Goal: Contribute content: Contribute content

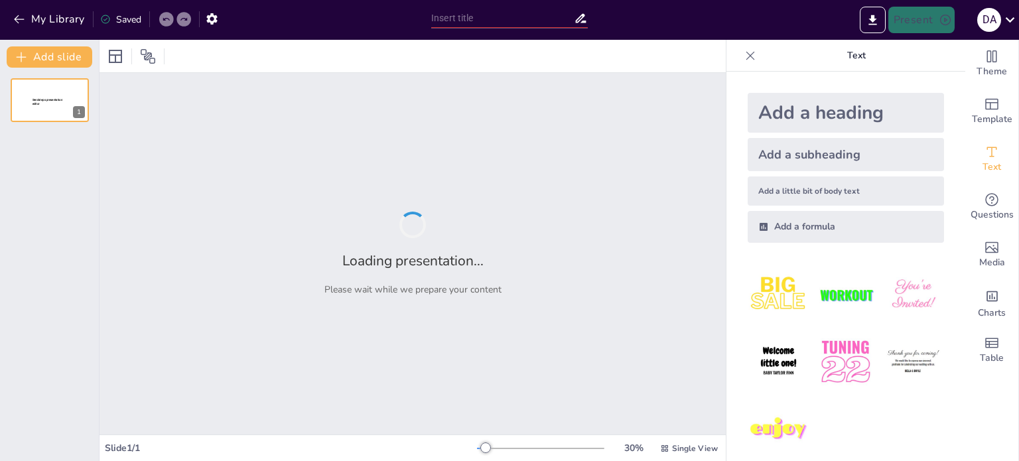
type input "O'zbekistonning foydali qazilmalari: Tahlil va xaritalar"
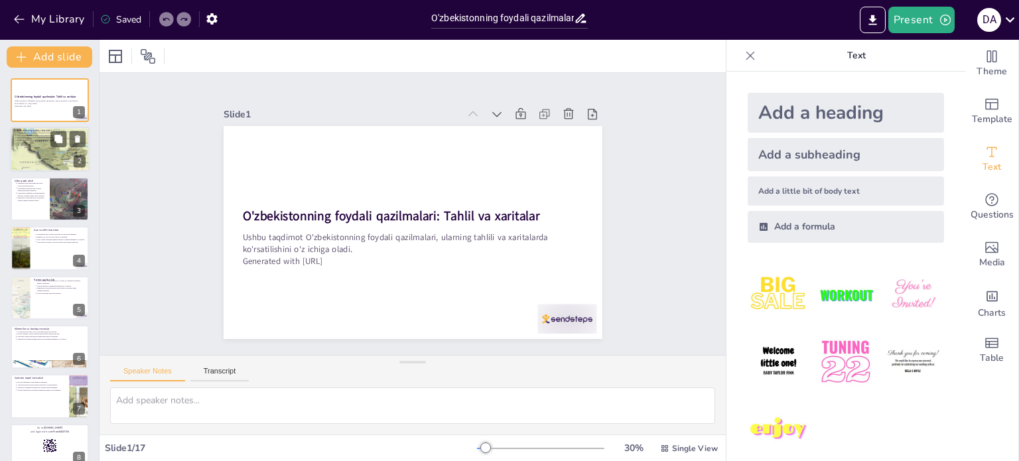
click at [32, 152] on div at bounding box center [50, 149] width 80 height 60
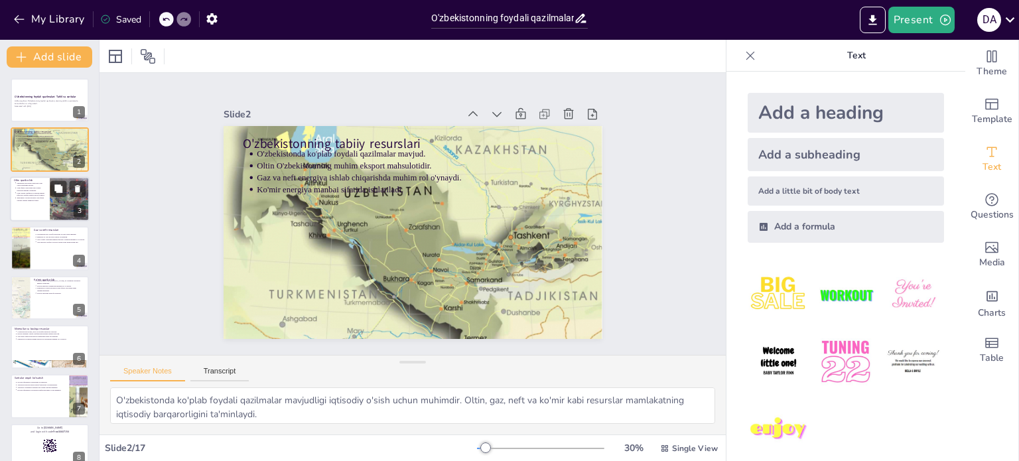
click at [40, 196] on p "Zamonaviy texnologiyalar oltin qazib olishni yanada samarali qiladi." at bounding box center [31, 198] width 29 height 5
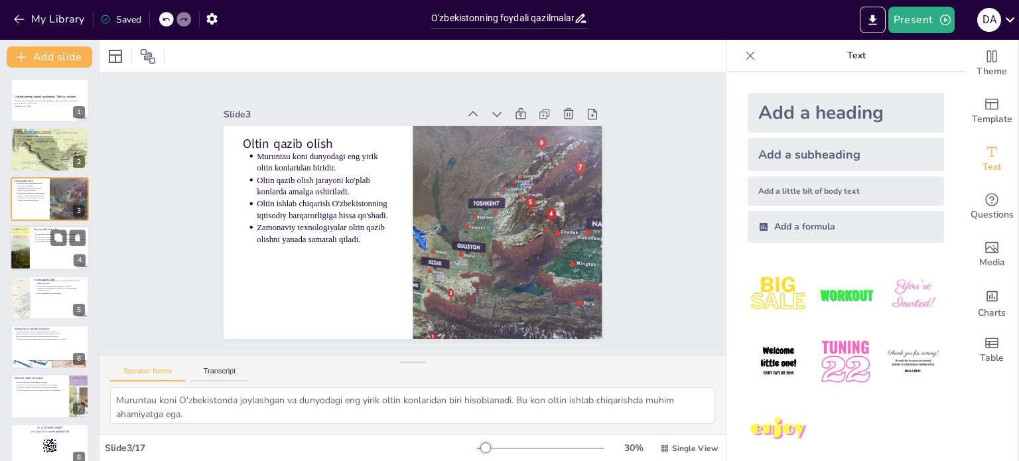
click at [40, 244] on div at bounding box center [50, 248] width 80 height 45
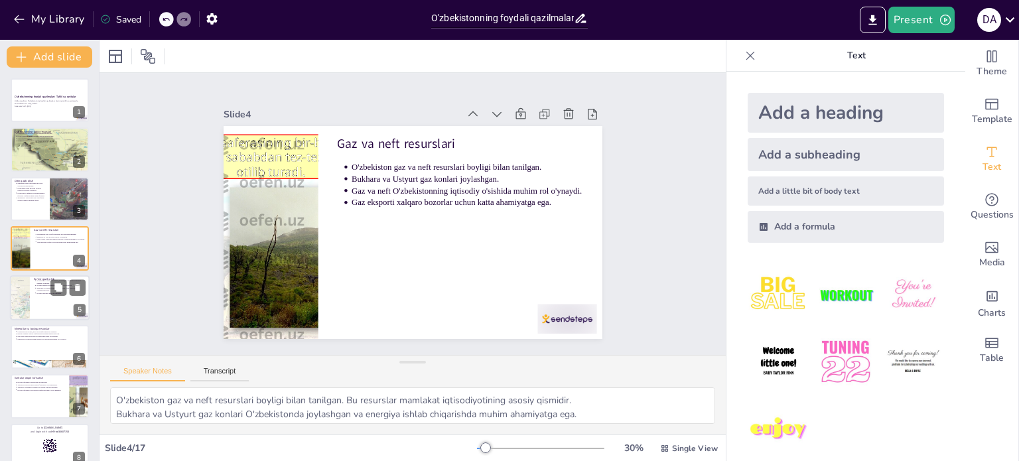
click at [37, 294] on div at bounding box center [50, 297] width 80 height 45
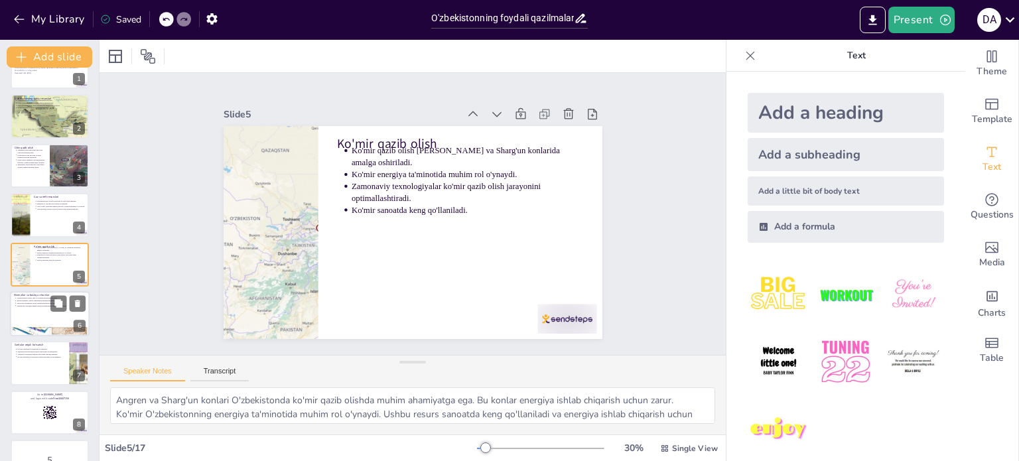
click at [27, 314] on div at bounding box center [50, 313] width 80 height 45
type textarea "O'zbekistonda boksit, mis va boshqa minerallar mavjud. Bu resurslar sanoatda ke…"
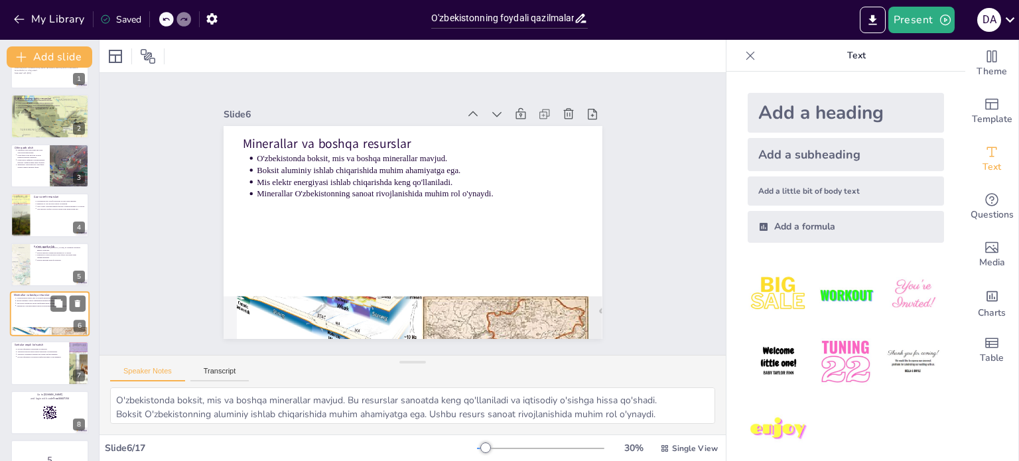
scroll to position [82, 0]
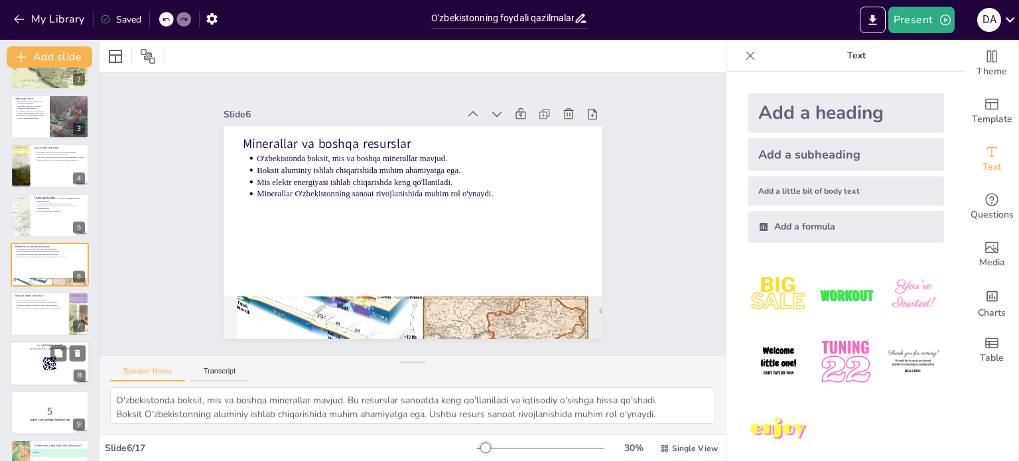
click at [33, 354] on div at bounding box center [50, 363] width 80 height 45
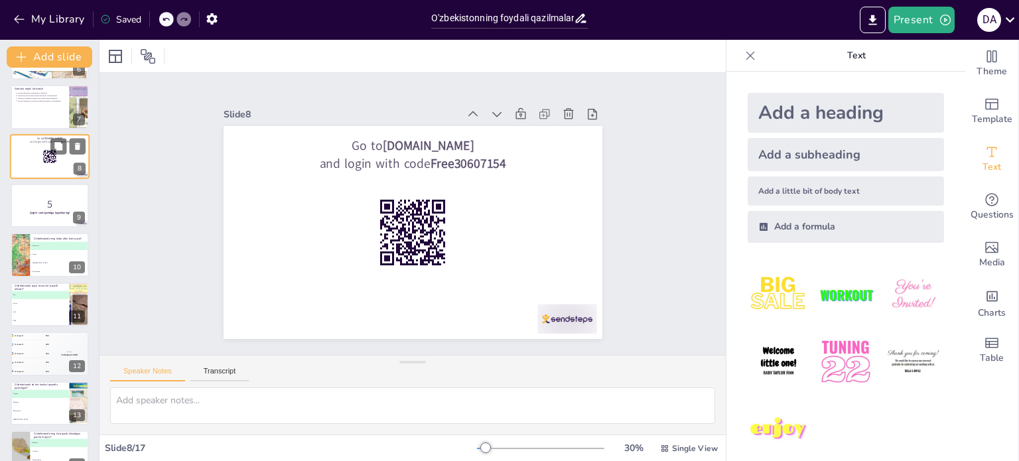
scroll to position [290, 0]
click at [38, 206] on p "5" at bounding box center [50, 203] width 72 height 15
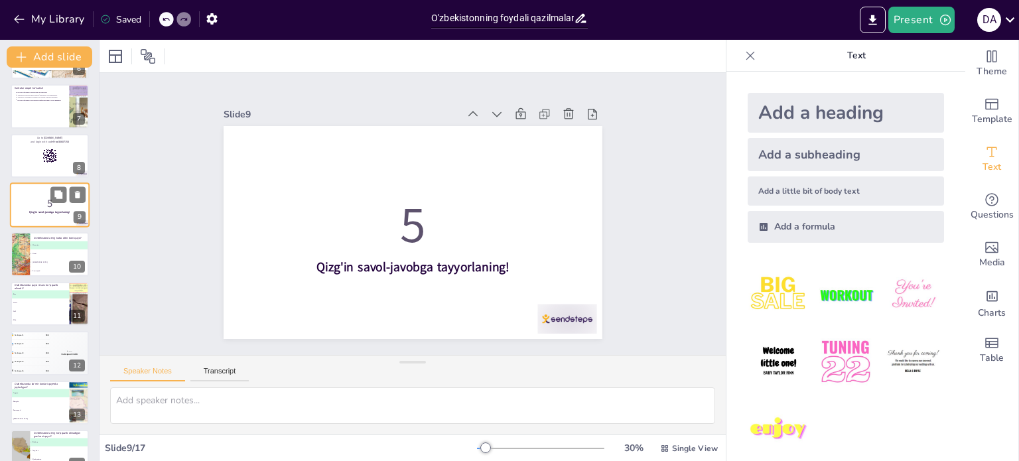
scroll to position [231, 0]
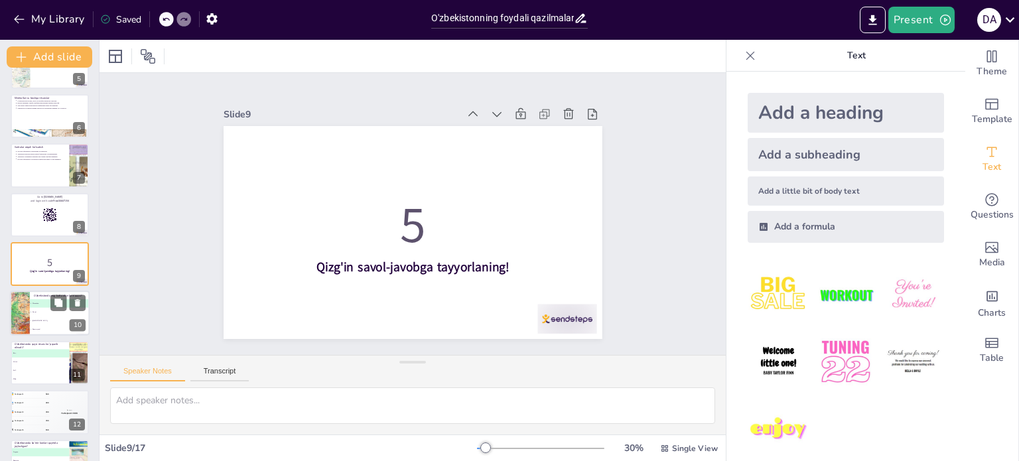
click at [45, 313] on li "B Navoi" at bounding box center [60, 312] width 60 height 9
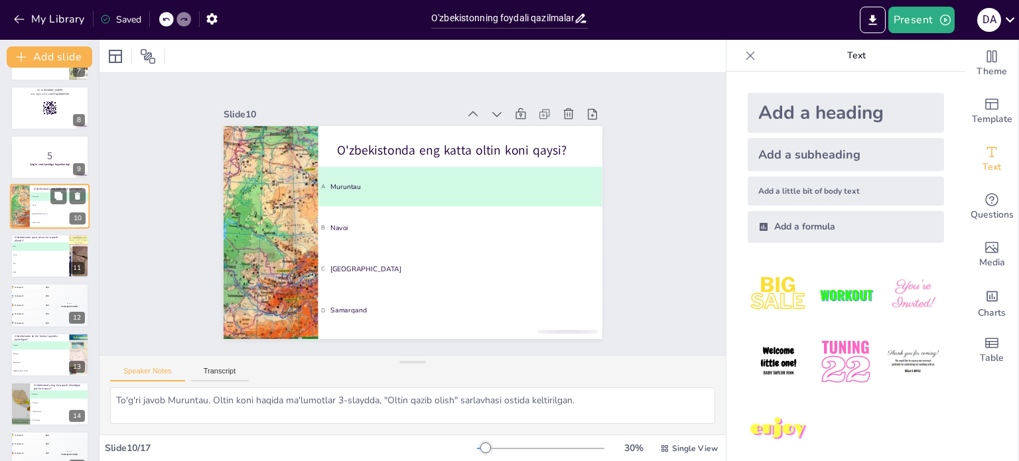
scroll to position [338, 0]
click at [52, 265] on li "C Neft" at bounding box center [40, 263] width 60 height 9
type textarea "To'g'ri javob Gaz. O'zbekistonda gaz resurslari haqida ma'lumotlar 4-slaydda, "…"
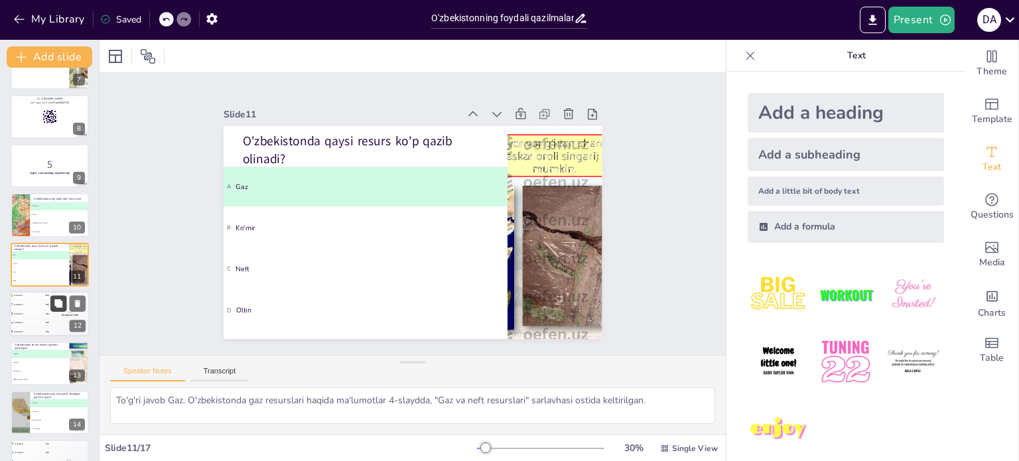
click at [57, 301] on icon at bounding box center [58, 303] width 8 height 8
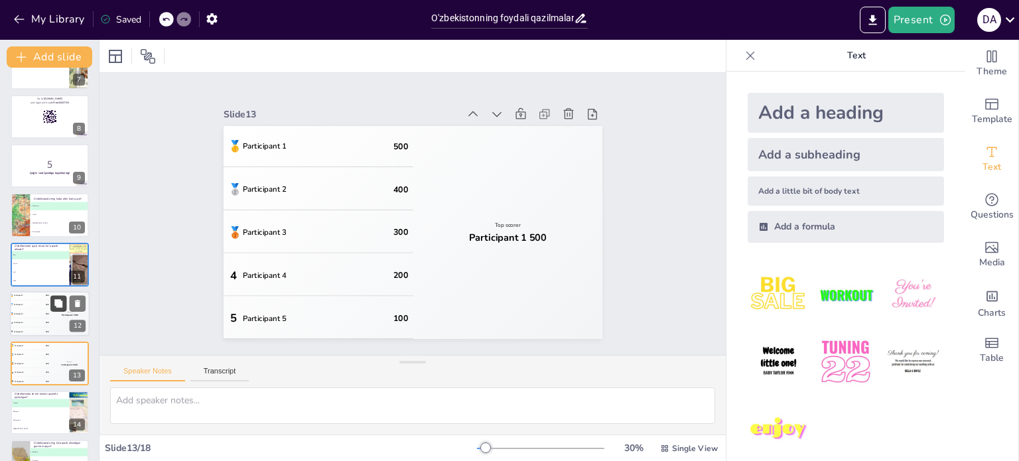
scroll to position [427, 0]
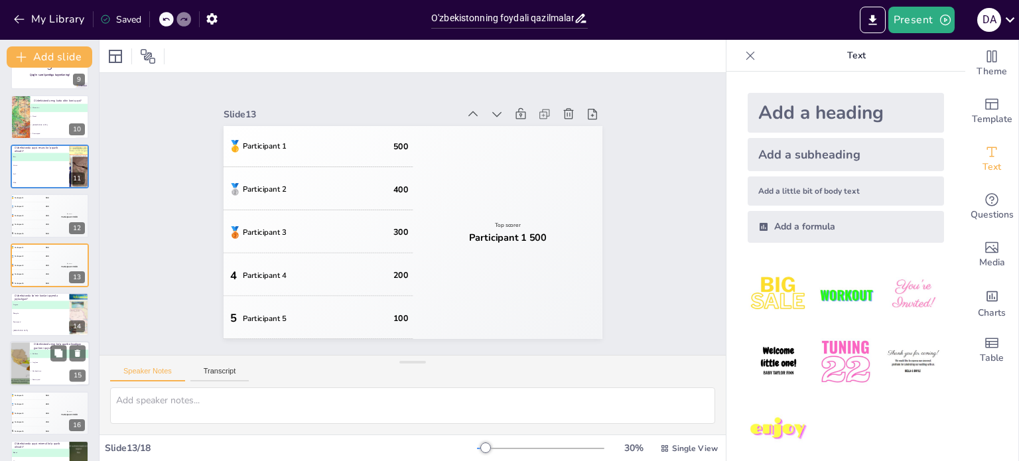
click at [43, 362] on span "B Farg'ona" at bounding box center [60, 363] width 58 height 2
type textarea "To'g'ri javob Bukhara. Gaz konlari haqida ma'lumotlar 4-slaydda, "Gaz va neft r…"
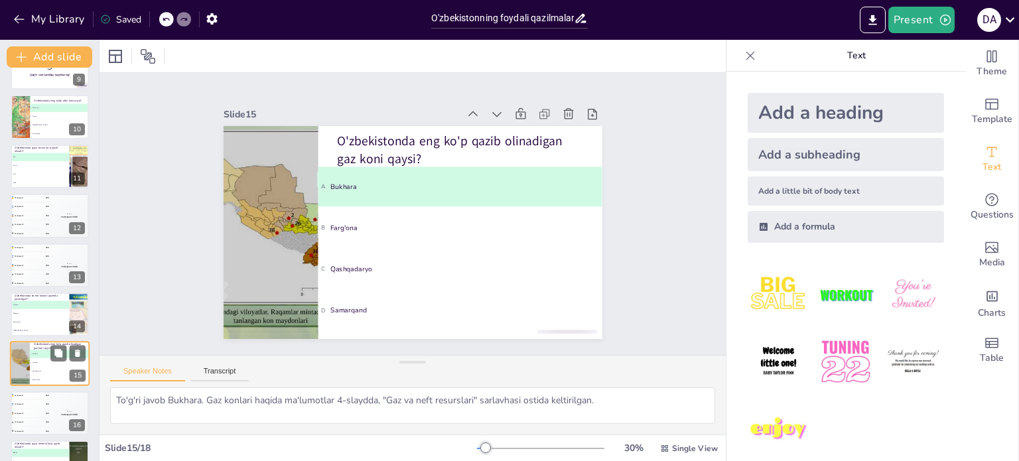
scroll to position [510, 0]
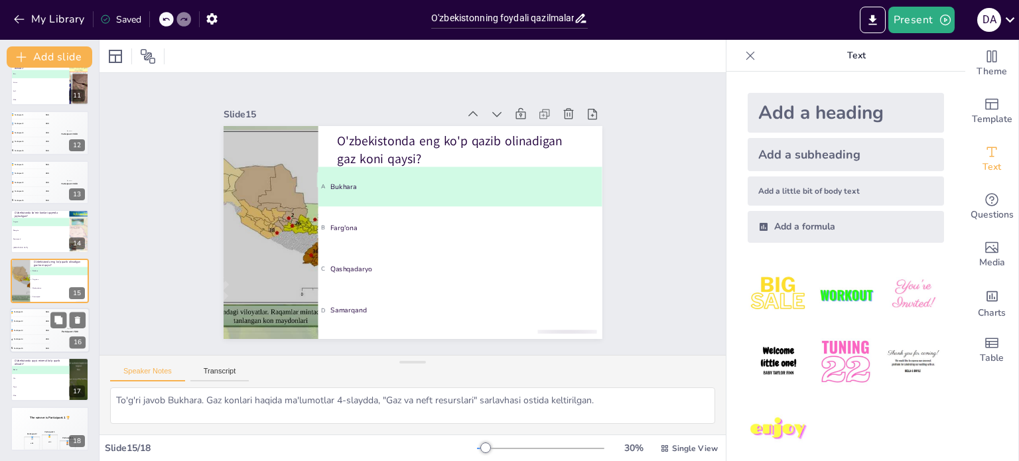
click at [42, 329] on div "🥉 Participant 3 300" at bounding box center [30, 330] width 40 height 9
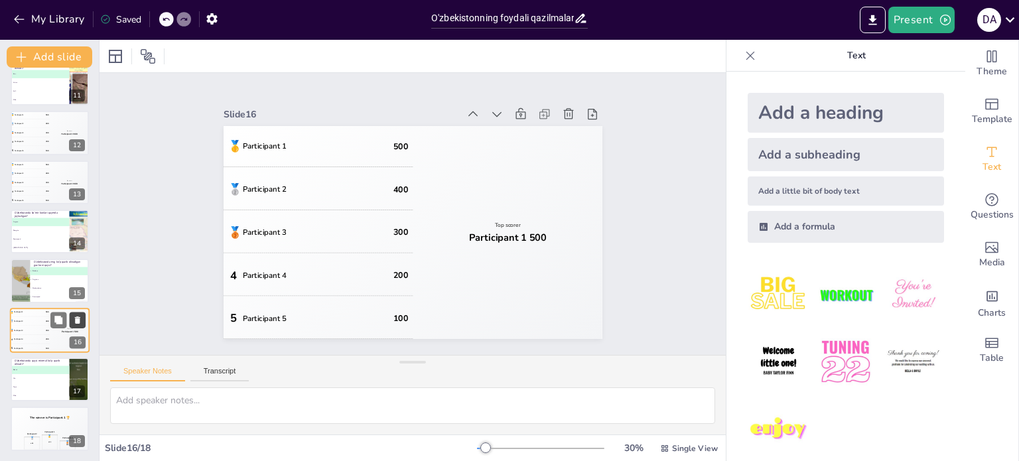
click at [81, 320] on icon at bounding box center [77, 319] width 9 height 9
type textarea "To'g'ri javob Boksit. Mineral resurslar haqida ma'lumotlar 6-slaydda, "Minerall…"
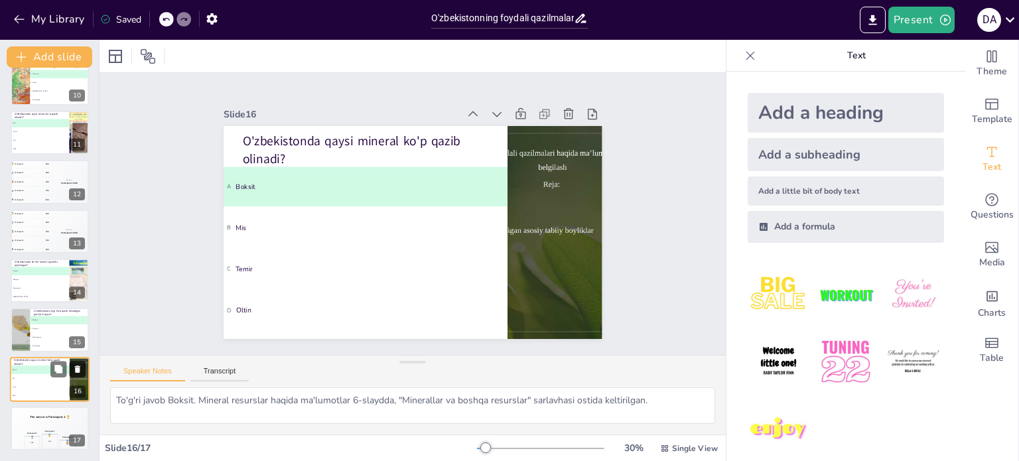
scroll to position [461, 0]
click at [77, 367] on icon at bounding box center [77, 368] width 5 height 7
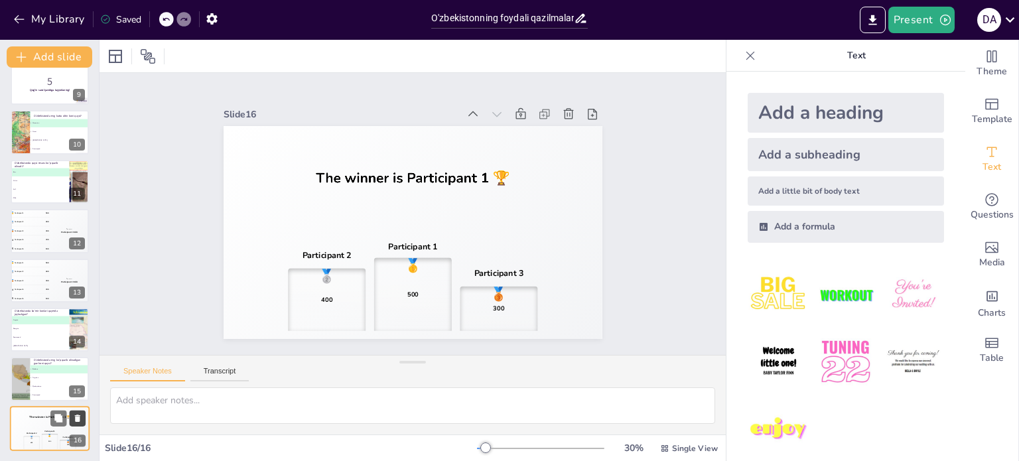
click at [80, 413] on icon at bounding box center [77, 417] width 9 height 9
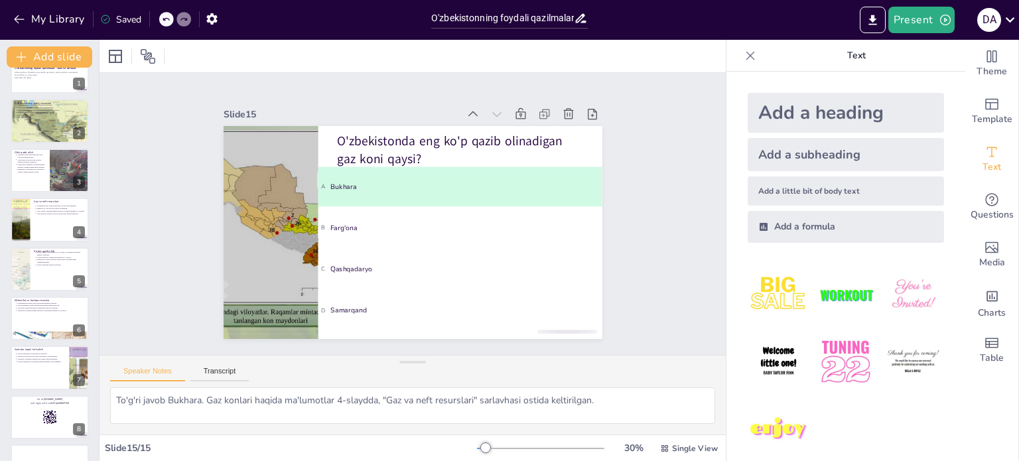
scroll to position [0, 0]
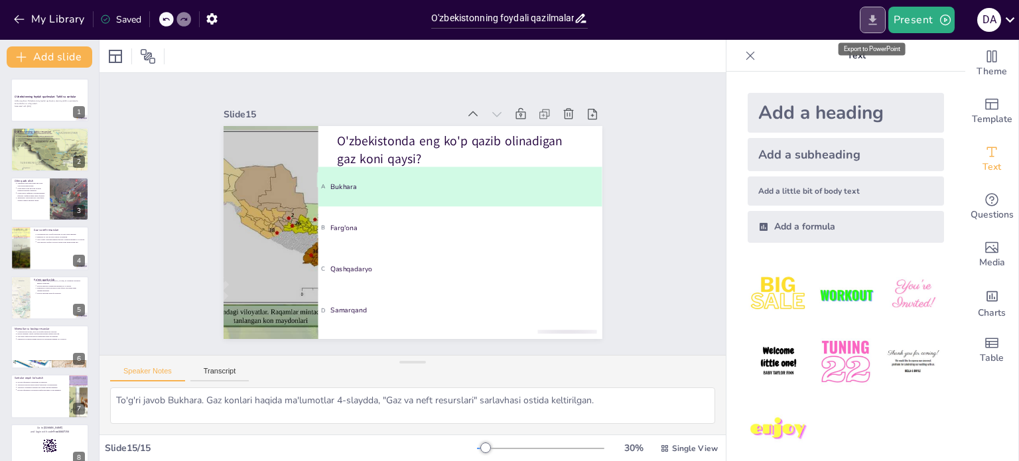
click at [873, 15] on icon "Export to PowerPoint" at bounding box center [872, 20] width 8 height 10
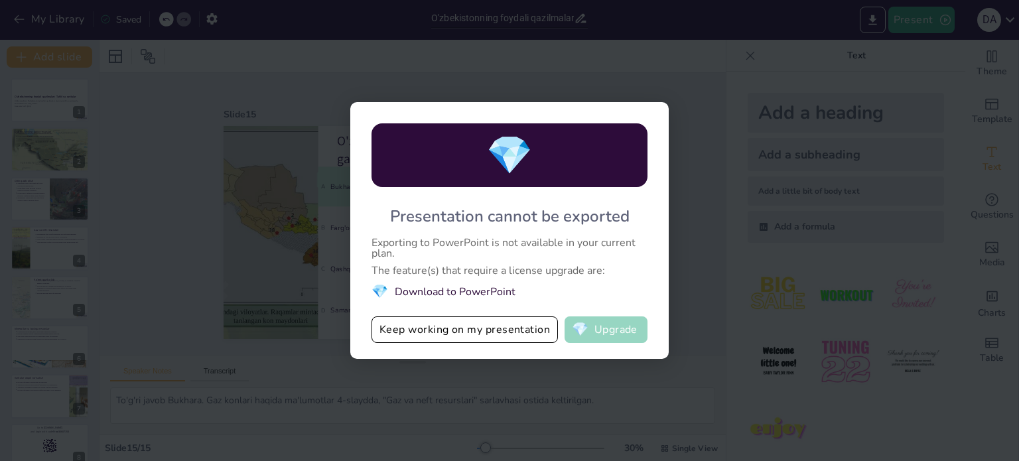
click at [596, 329] on button "💎 Upgrade" at bounding box center [605, 329] width 83 height 27
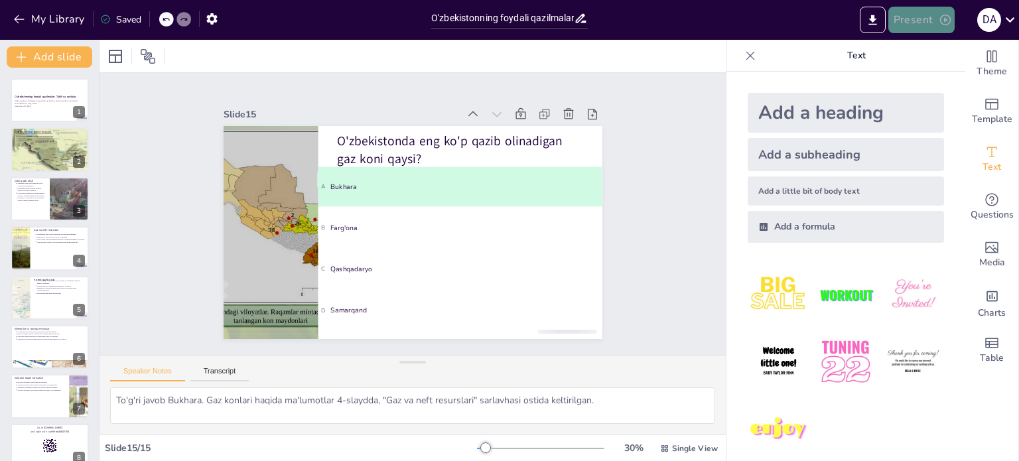
click at [915, 21] on button "Present" at bounding box center [921, 20] width 66 height 27
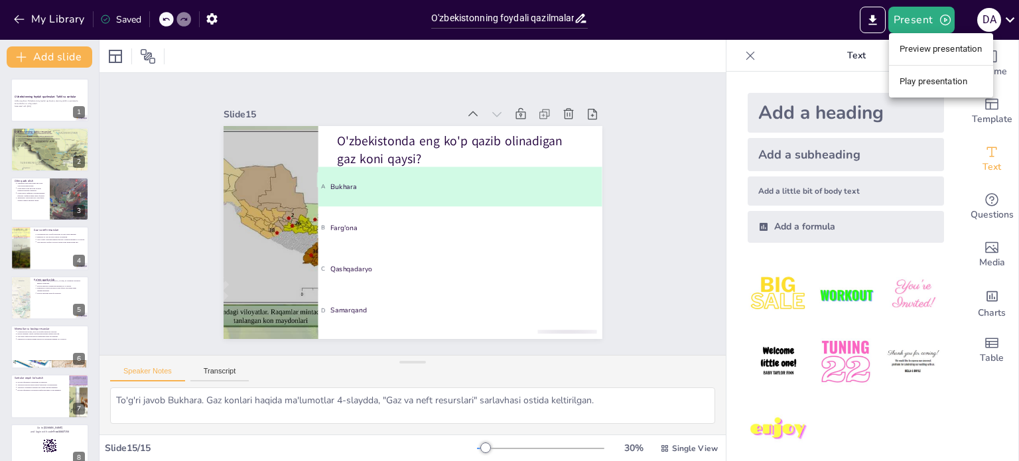
click at [917, 22] on div at bounding box center [509, 230] width 1019 height 461
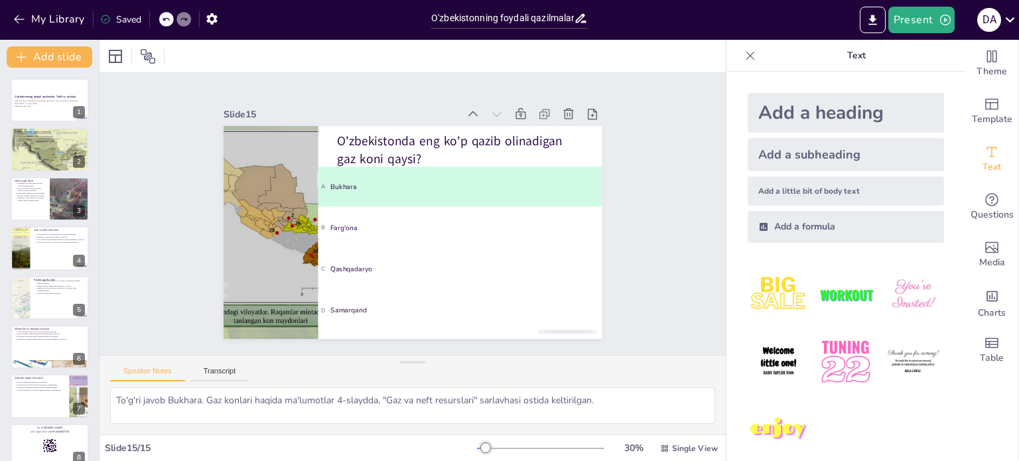
scroll to position [13, 0]
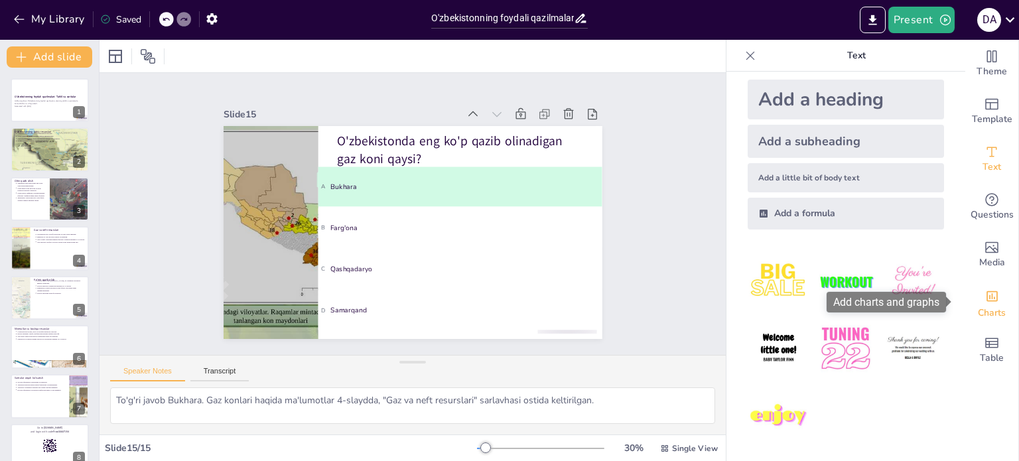
click at [985, 302] on icon "Add charts and graphs" at bounding box center [992, 296] width 14 height 14
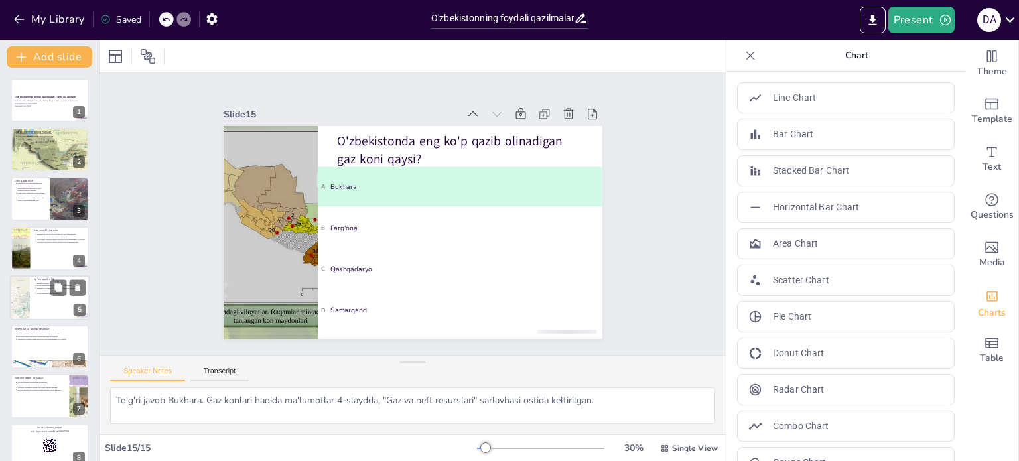
click at [50, 297] on div at bounding box center [50, 297] width 80 height 45
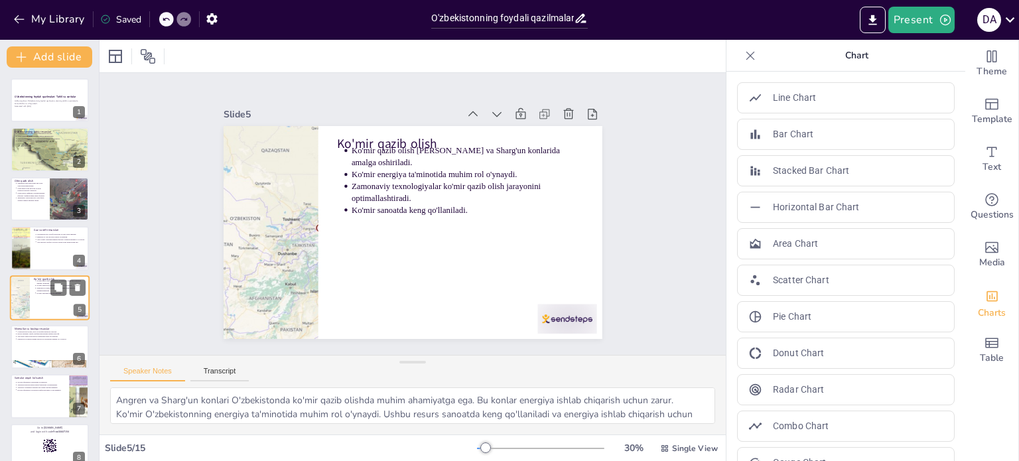
scroll to position [33, 0]
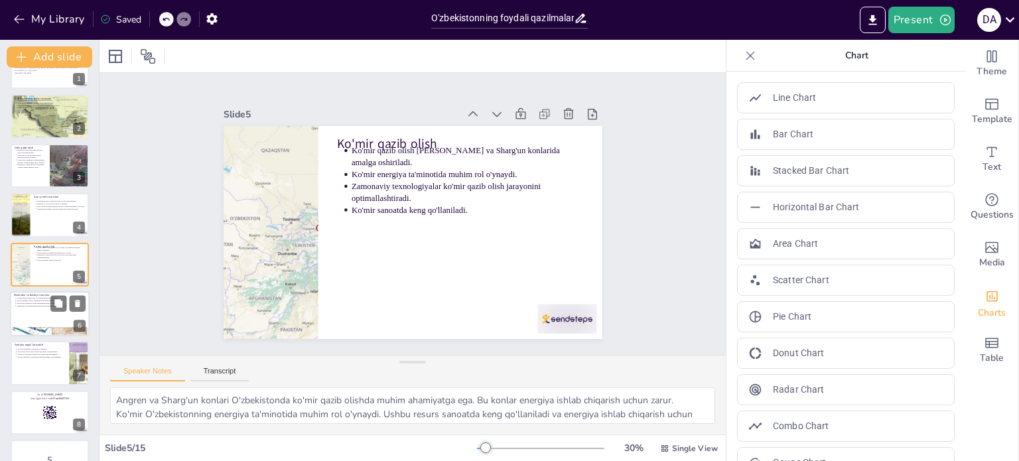
click at [44, 325] on div at bounding box center [50, 313] width 80 height 45
type textarea "O'zbekistonda boksit, mis va boshqa minerallar mavjud. Bu resurslar sanoatda ke…"
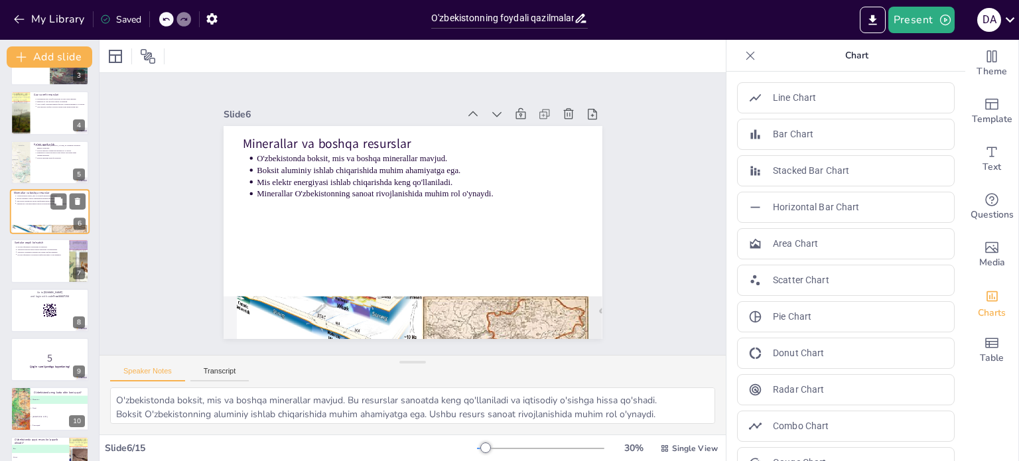
scroll to position [151, 0]
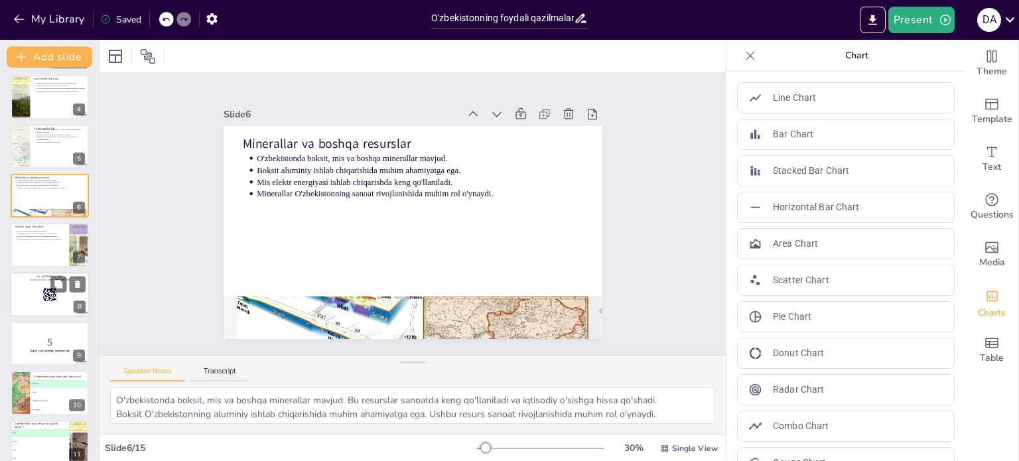
click at [48, 295] on rect at bounding box center [49, 294] width 15 height 15
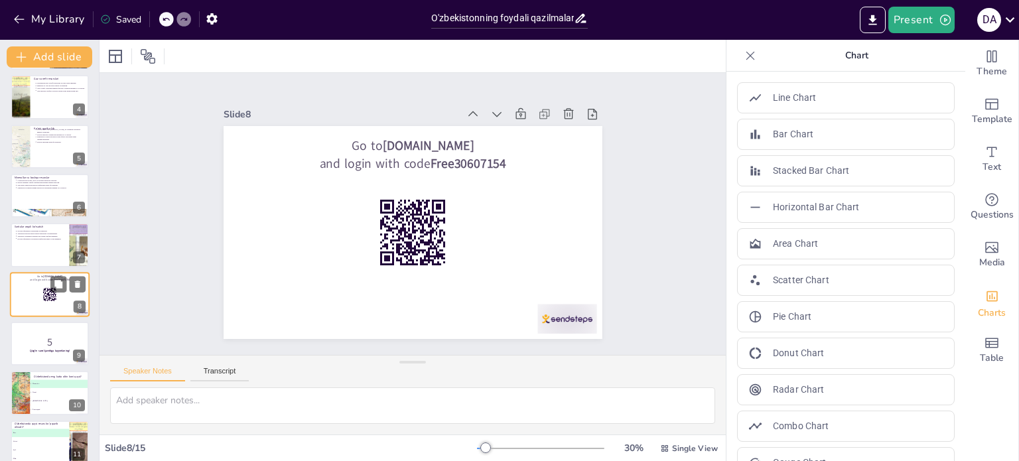
scroll to position [181, 0]
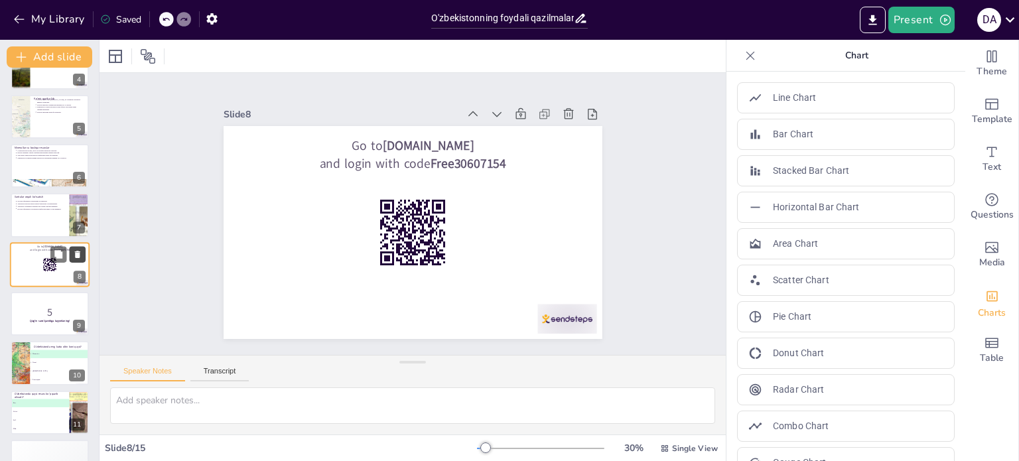
click at [77, 254] on icon at bounding box center [77, 254] width 5 height 7
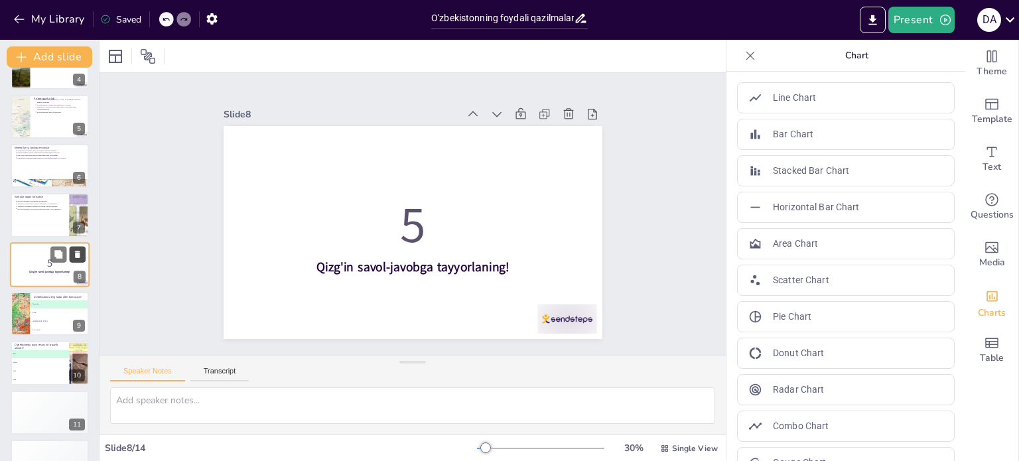
click at [77, 254] on icon at bounding box center [77, 254] width 5 height 7
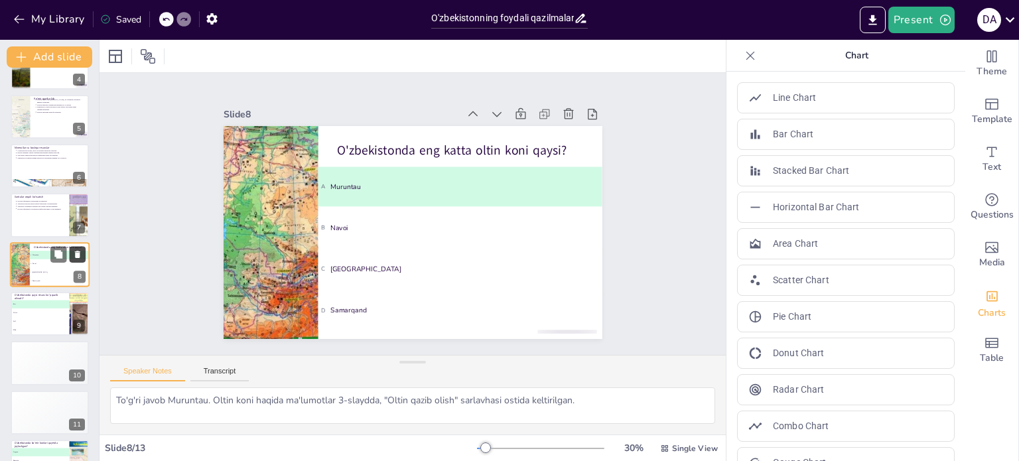
click at [77, 254] on icon at bounding box center [77, 254] width 5 height 7
type textarea "To'g'ri javob Gaz. O'zbekistonda gaz resurslari haqida ma'lumotlar 4-slaydda, "…"
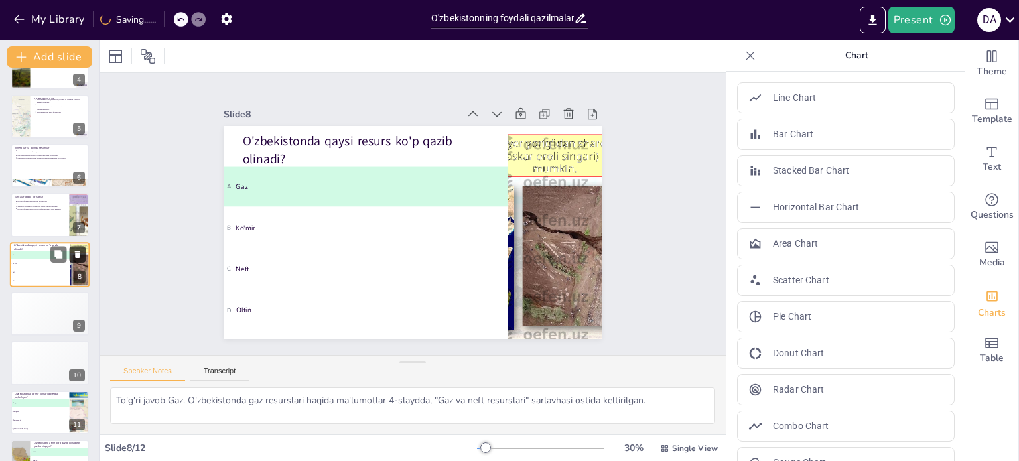
click at [77, 254] on icon at bounding box center [77, 254] width 5 height 7
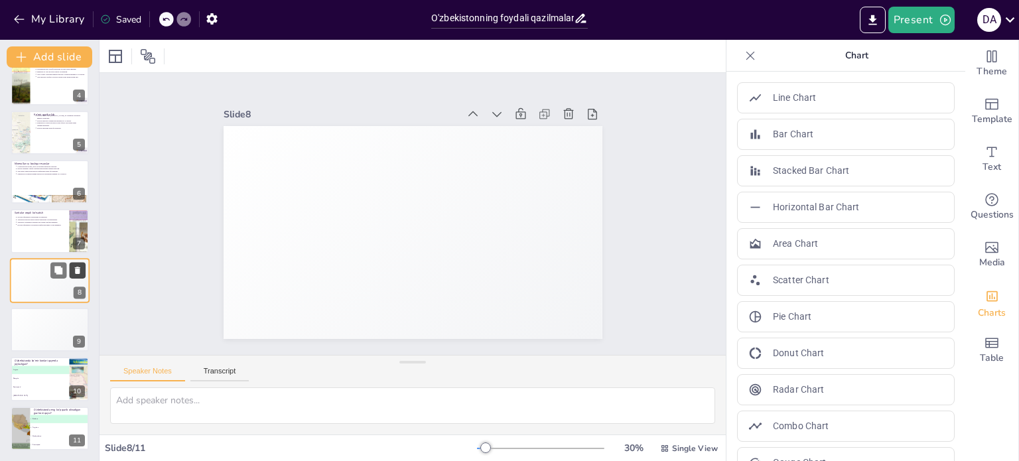
scroll to position [165, 0]
click at [77, 254] on div "O'zbekistonning foydali qazilmalari: Tahlil va xaritalar Ushbu taqdimot O'zbeki…" at bounding box center [49, 181] width 99 height 537
click at [77, 267] on icon at bounding box center [77, 270] width 5 height 7
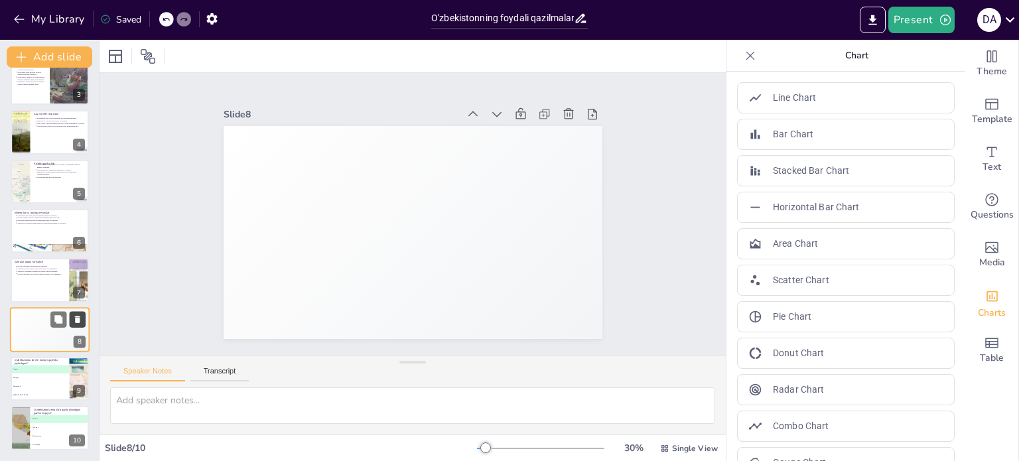
scroll to position [116, 0]
click at [77, 267] on icon at bounding box center [76, 270] width 5 height 7
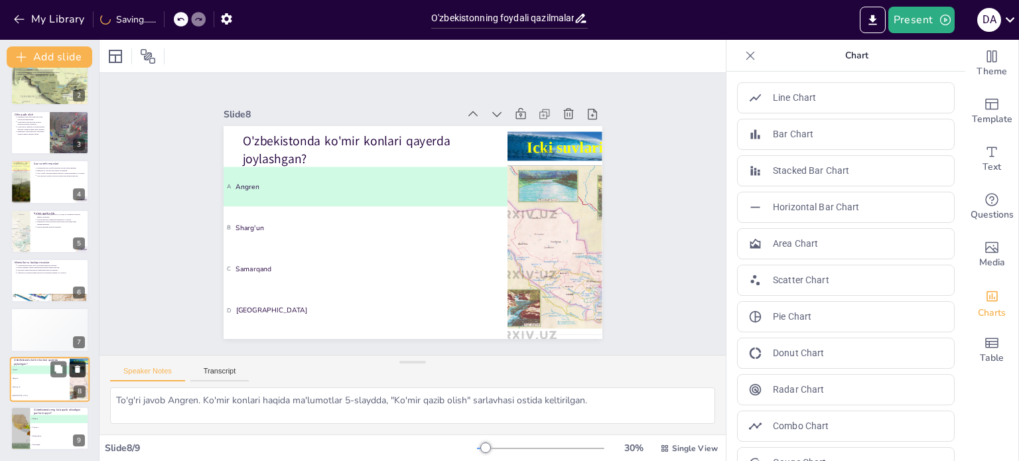
click at [77, 267] on icon at bounding box center [76, 270] width 5 height 7
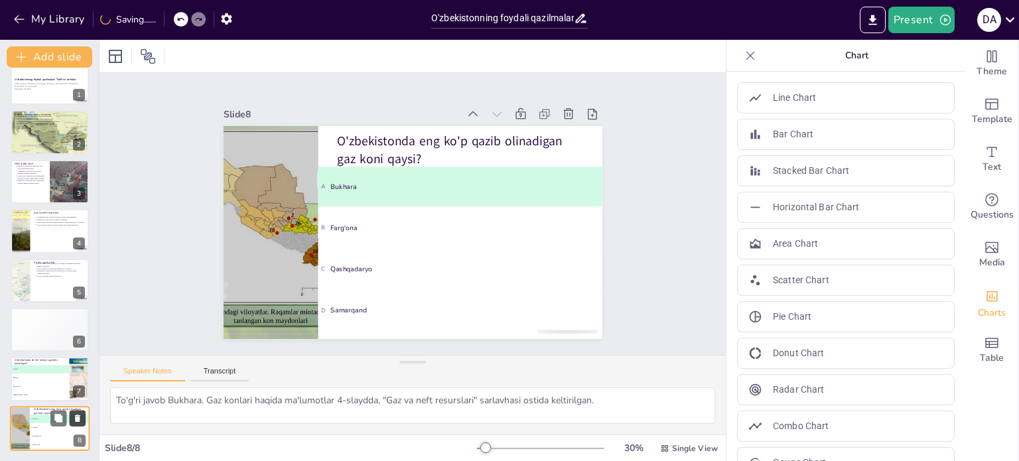
scroll to position [17, 0]
click at [77, 267] on icon at bounding box center [76, 270] width 5 height 7
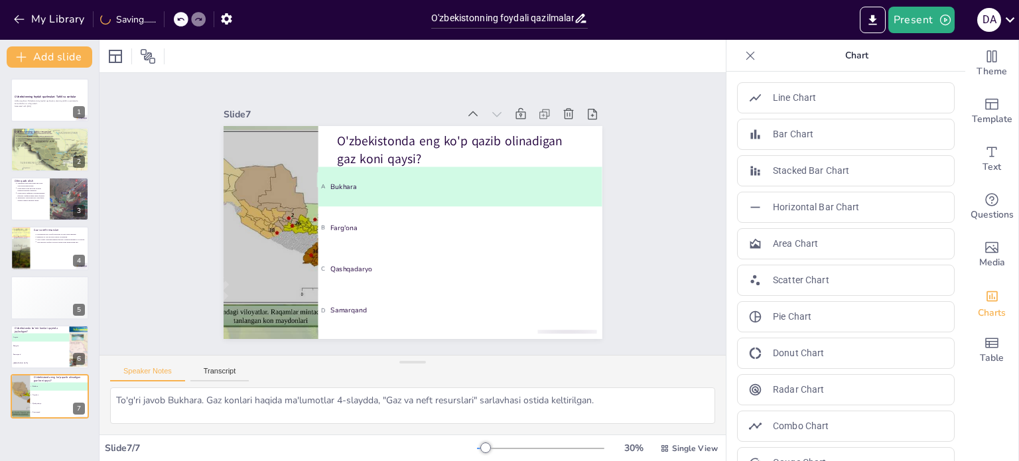
scroll to position [0, 0]
click at [77, 284] on icon at bounding box center [77, 287] width 5 height 7
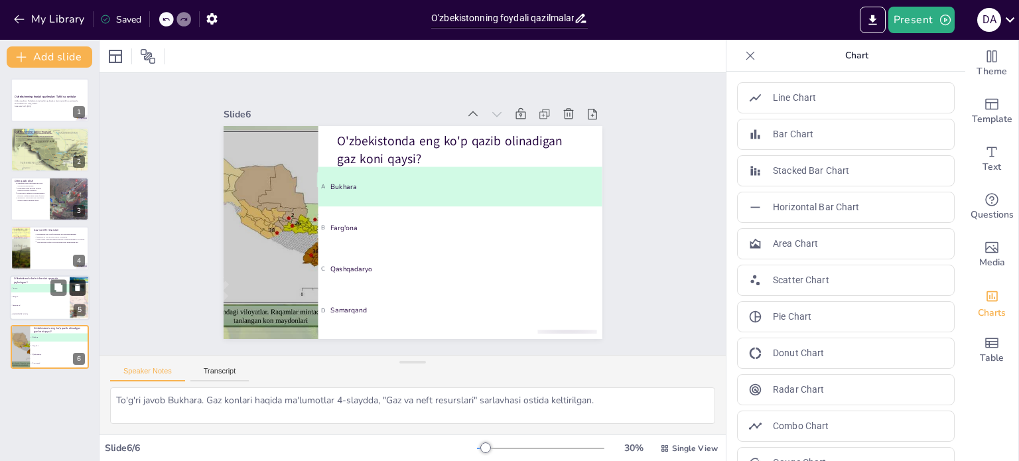
click at [77, 284] on icon at bounding box center [77, 287] width 5 height 7
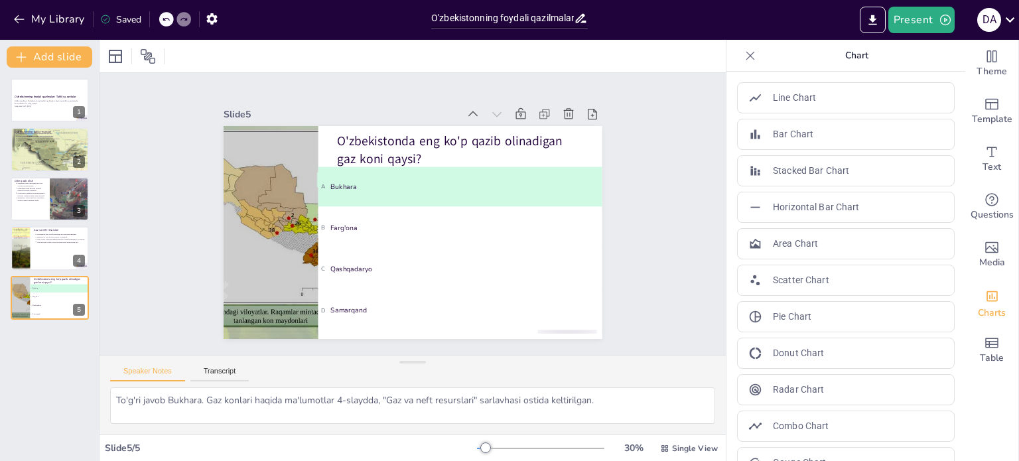
click at [155, 326] on div "Slide 1 O'zbekistonning foydali qazilmalari: Tahlil va xaritalar Ushbu taqdimot…" at bounding box center [412, 214] width 629 height 654
click at [164, 18] on icon at bounding box center [166, 19] width 8 height 8
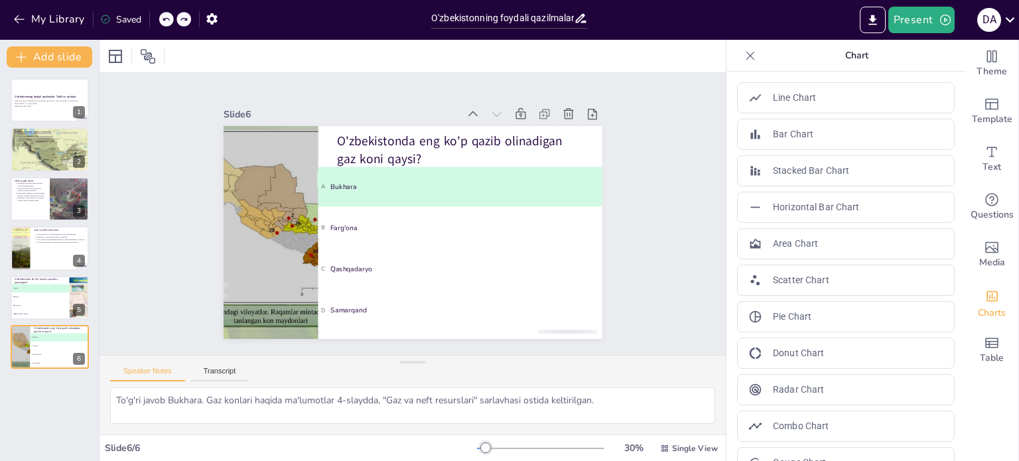
click at [164, 18] on icon at bounding box center [166, 19] width 8 height 8
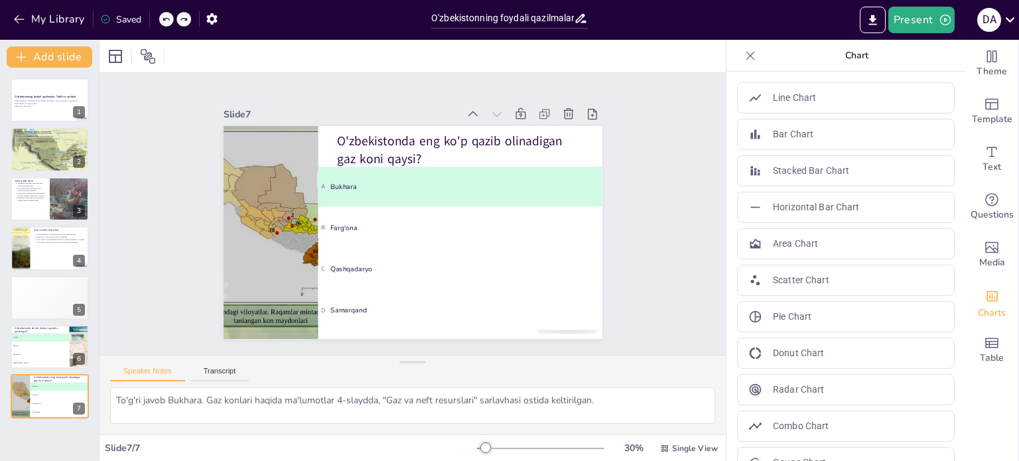
click at [164, 18] on icon at bounding box center [166, 19] width 8 height 8
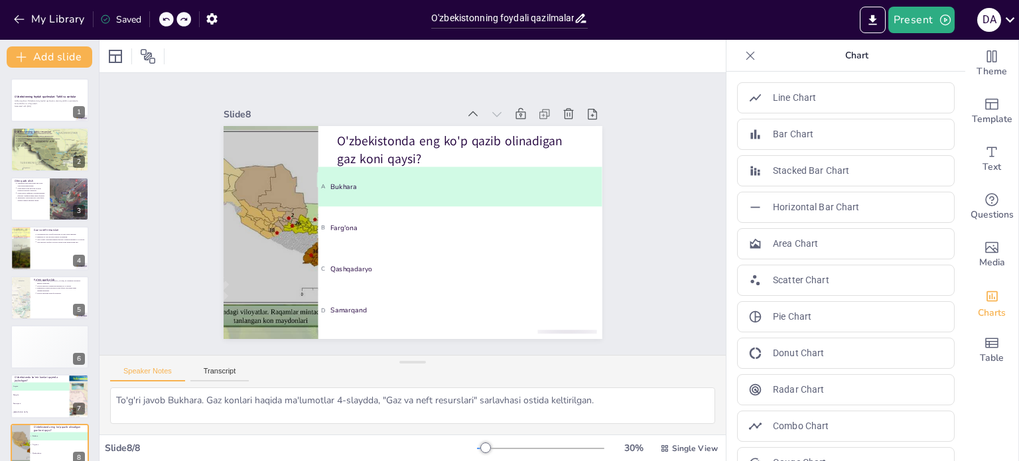
click at [164, 18] on icon at bounding box center [166, 19] width 8 height 8
type textarea "To'g'ri javob Angren. Ko'mir konlari haqida ma'lumotlar 5-slaydda, "Ko'mir qazi…"
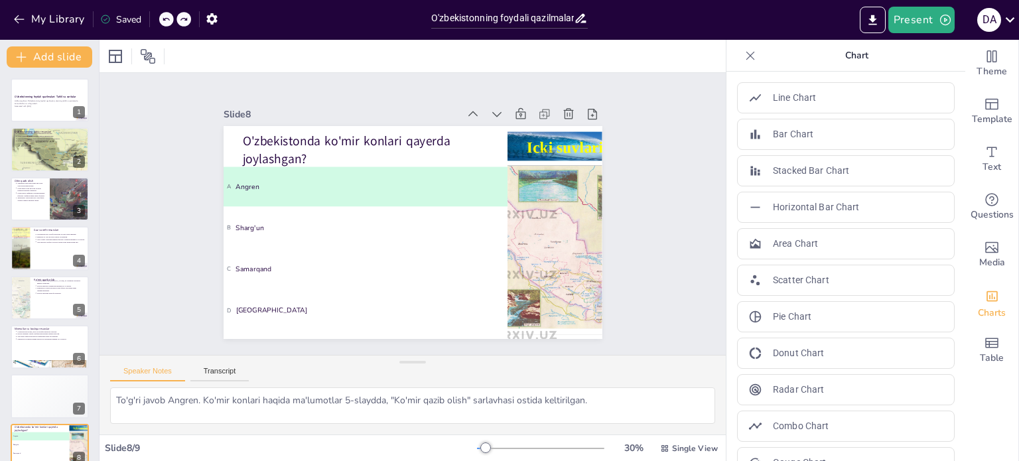
click at [164, 18] on icon at bounding box center [166, 19] width 8 height 8
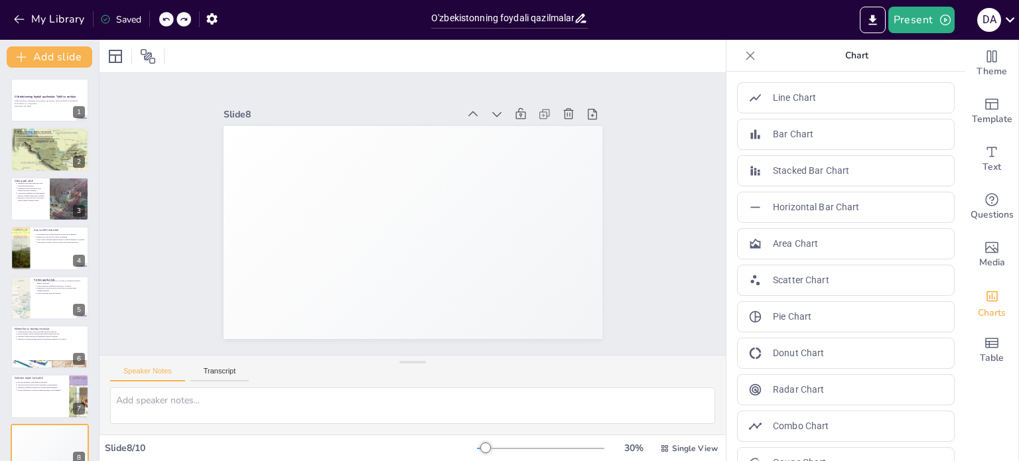
click at [164, 18] on icon at bounding box center [166, 19] width 8 height 8
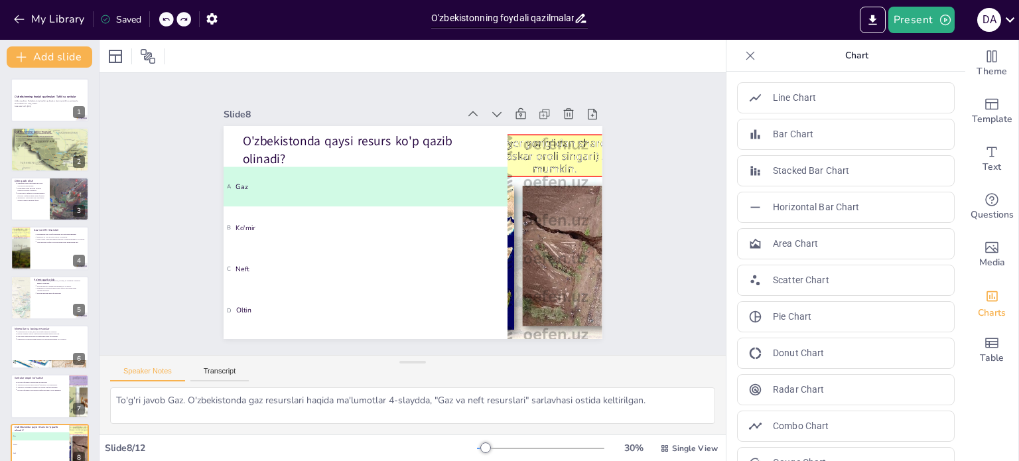
click at [164, 18] on icon at bounding box center [166, 19] width 8 height 8
type textarea "To'g'ri javob Muruntau. Oltin koni haqida ma'lumotlar 3-slaydda, "Oltin qazib o…"
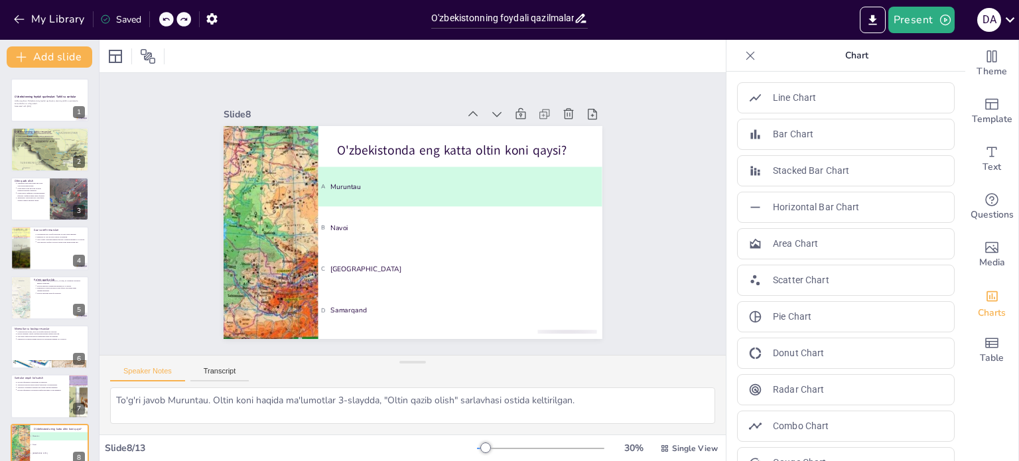
click at [164, 18] on icon at bounding box center [166, 19] width 8 height 8
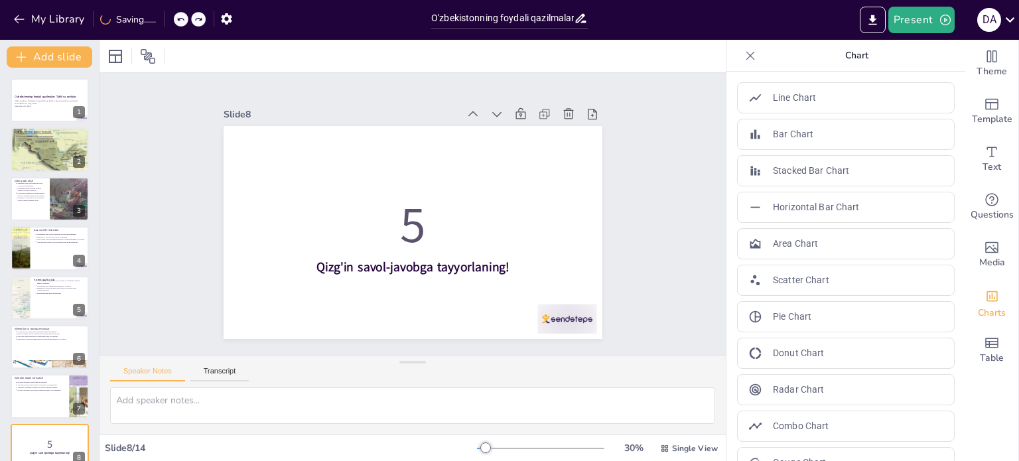
click at [164, 18] on div "My Library Saving......" at bounding box center [119, 19] width 239 height 24
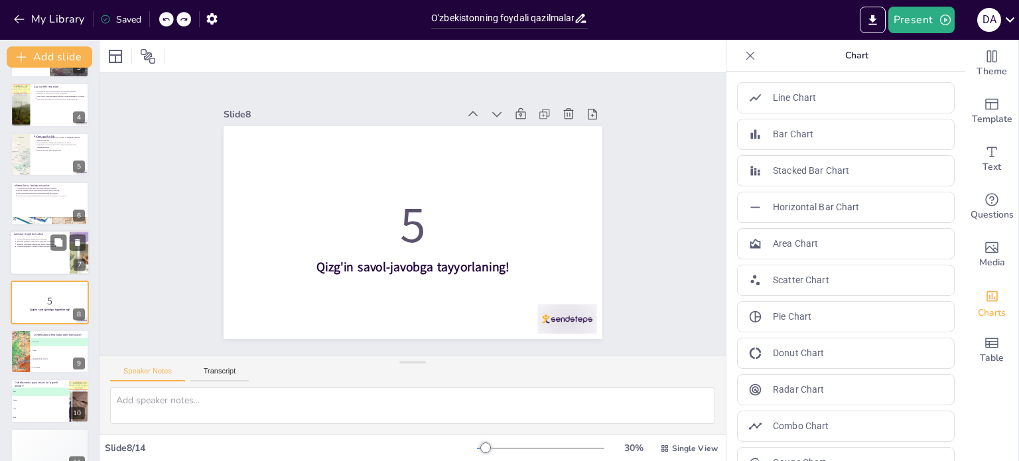
scroll to position [146, 0]
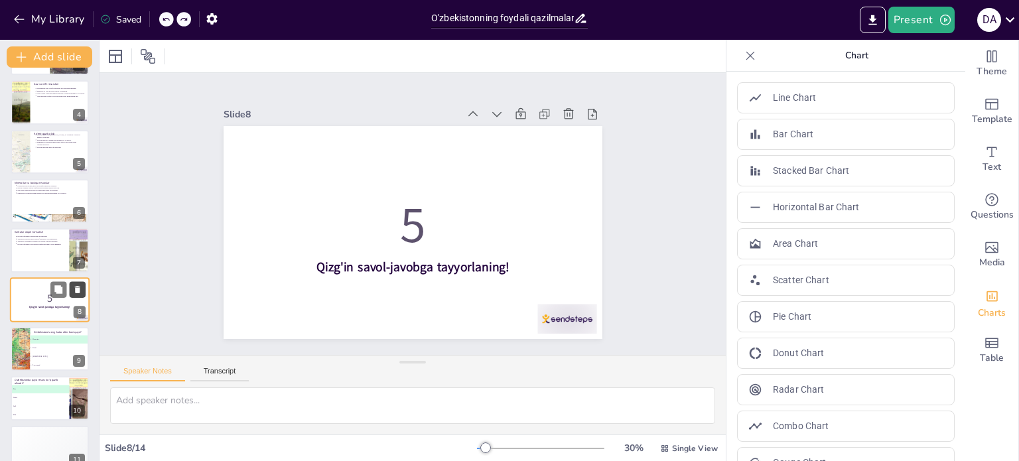
click at [81, 285] on icon at bounding box center [77, 289] width 9 height 9
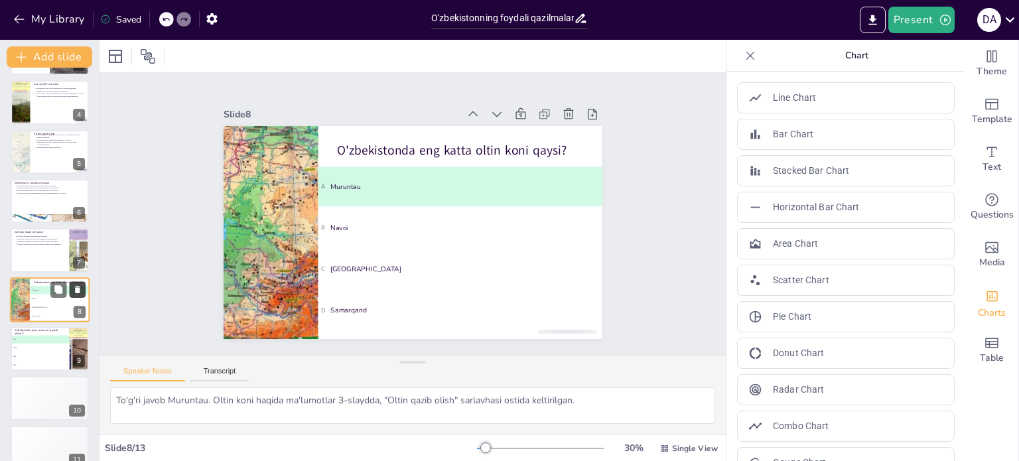
click at [81, 285] on icon at bounding box center [77, 289] width 9 height 9
type textarea "To'g'ri javob Gaz. O'zbekistonda gaz resurslari haqida ma'lumotlar 4-slaydda, "…"
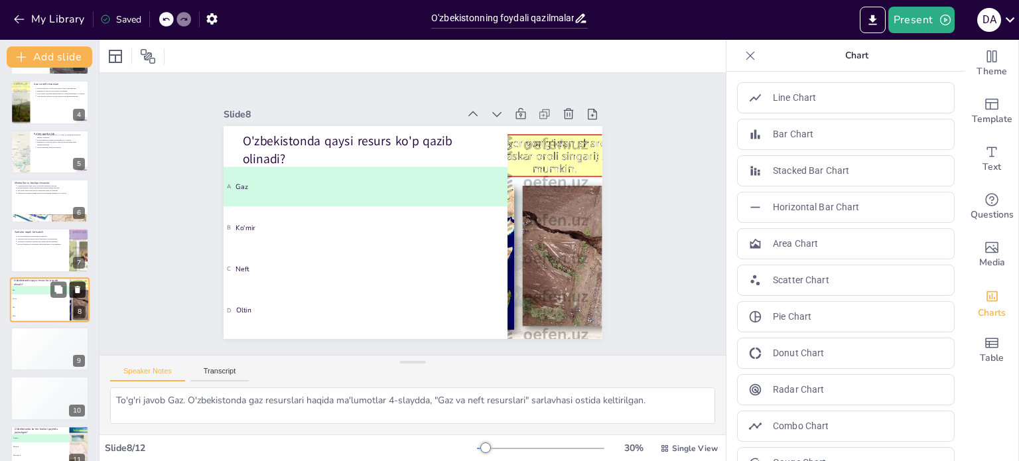
click at [81, 285] on icon at bounding box center [77, 289] width 9 height 9
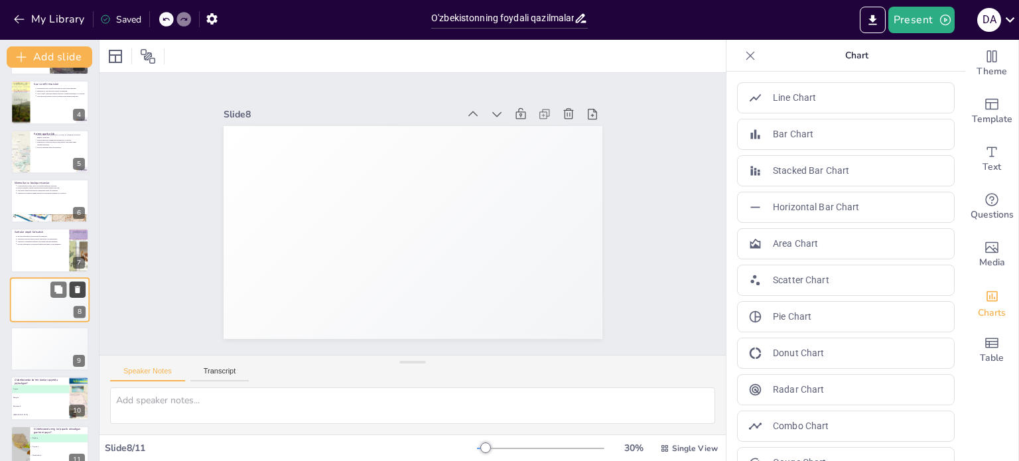
click at [81, 285] on icon at bounding box center [77, 289] width 9 height 9
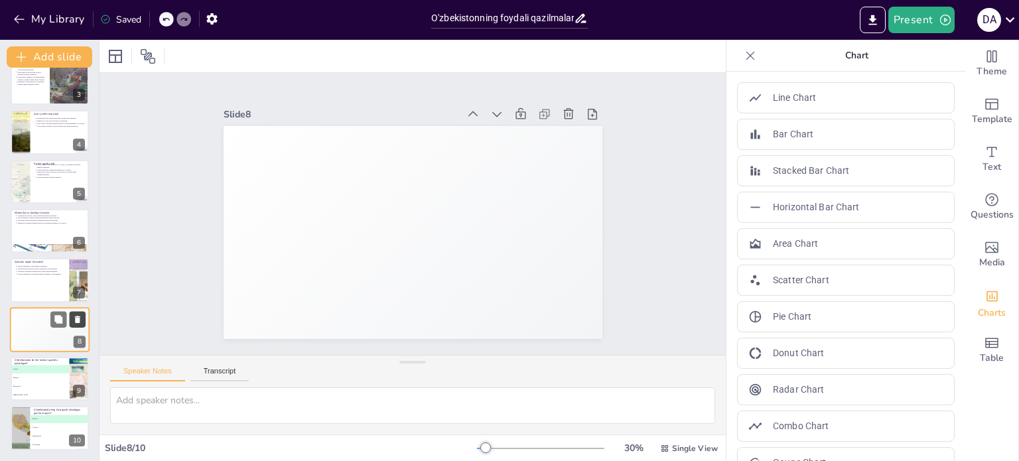
scroll to position [116, 0]
click at [81, 316] on icon at bounding box center [77, 318] width 9 height 9
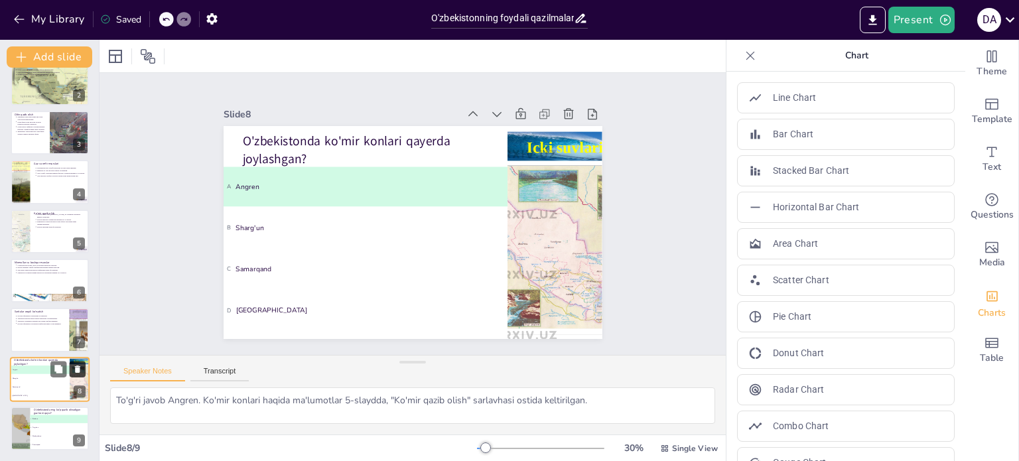
scroll to position [66, 0]
click at [78, 365] on icon at bounding box center [77, 368] width 9 height 9
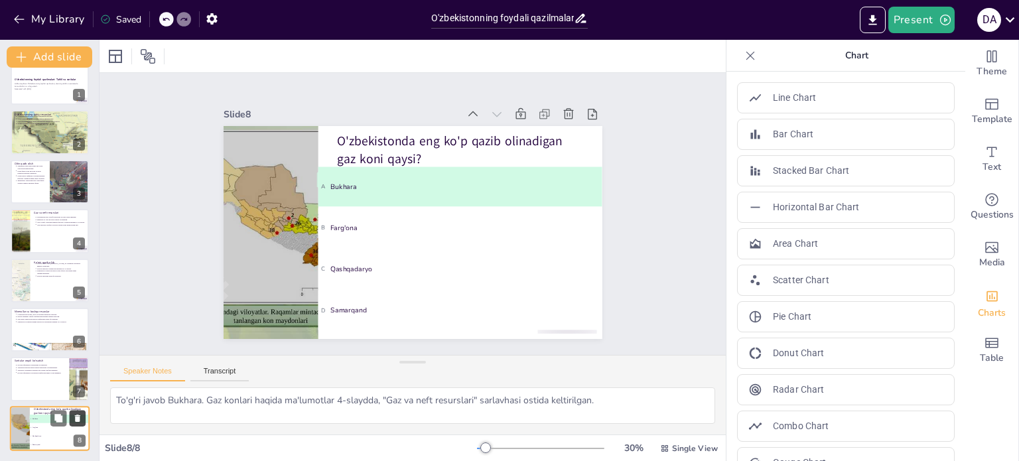
click at [76, 413] on icon at bounding box center [77, 417] width 9 height 9
type textarea "Foydali qazilmalar xaritalarda ko'rsatilishi ularning joylashuvi haqida ma'lumo…"
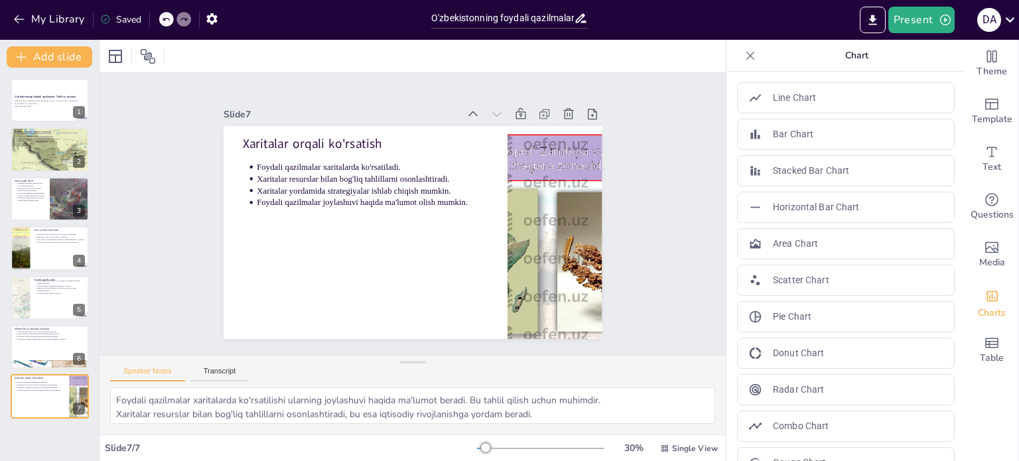
scroll to position [0, 0]
click at [870, 17] on icon "Export to PowerPoint" at bounding box center [873, 20] width 14 height 14
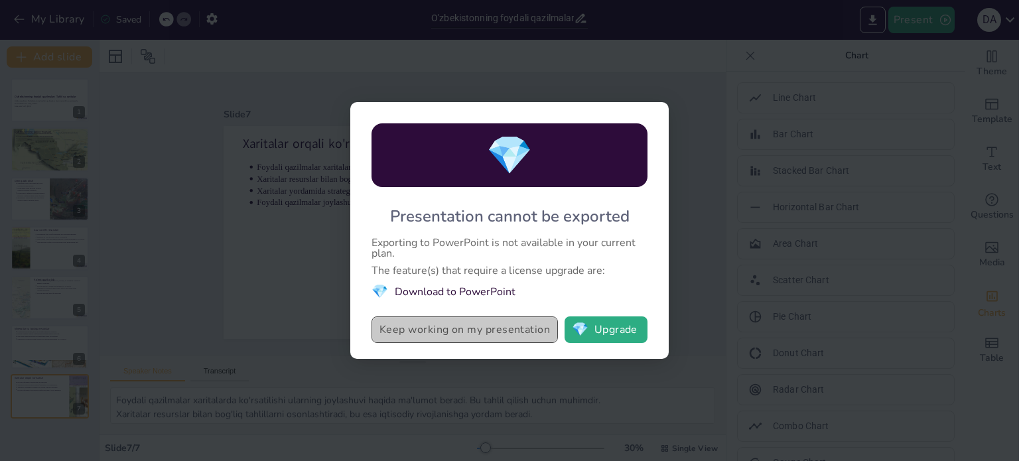
click at [526, 332] on button "Keep working on my presentation" at bounding box center [464, 329] width 186 height 27
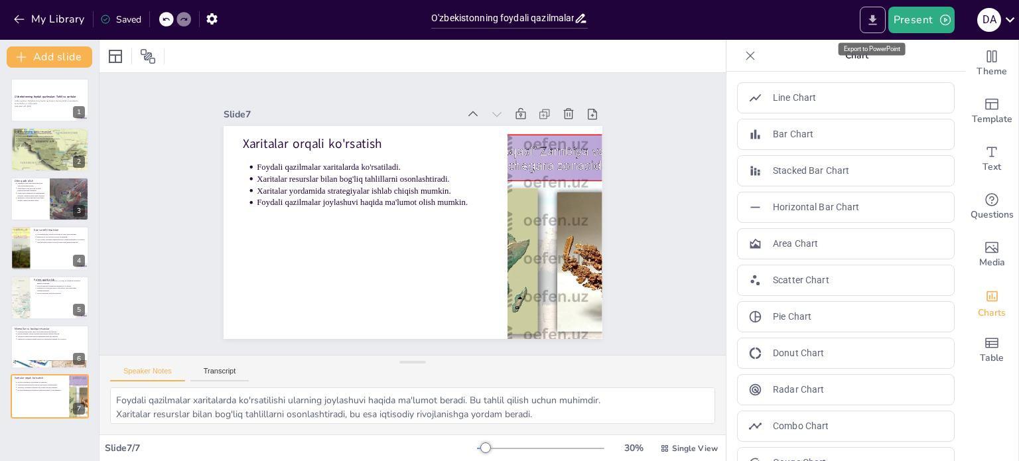
click at [872, 22] on icon "Export to PowerPoint" at bounding box center [873, 20] width 14 height 14
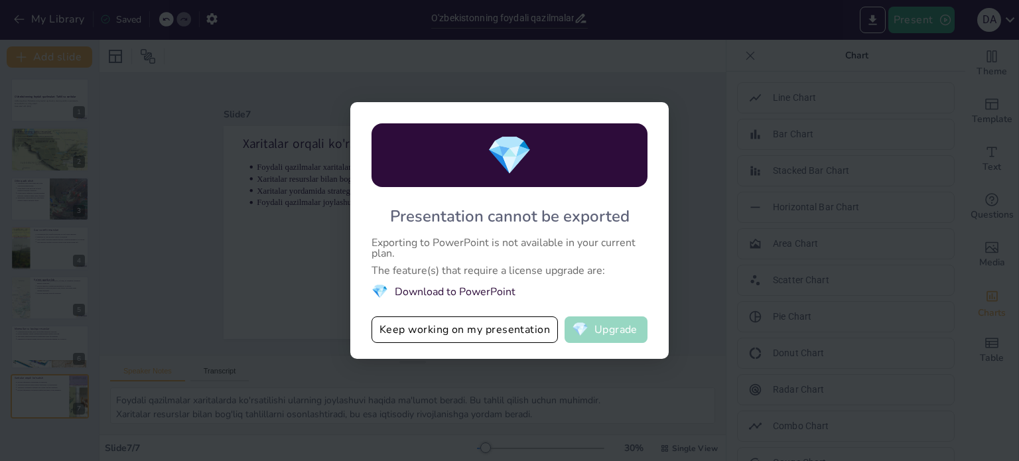
click at [588, 334] on span "💎" at bounding box center [580, 329] width 17 height 13
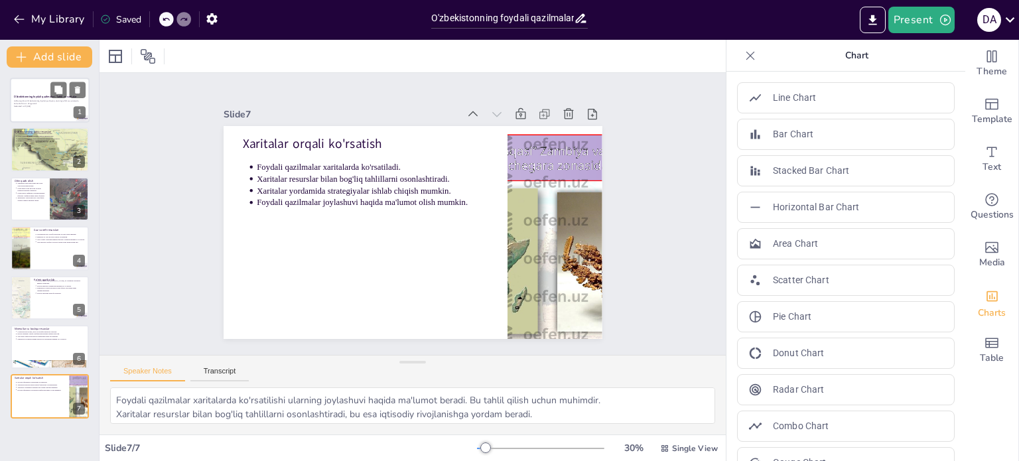
click at [23, 114] on div at bounding box center [50, 100] width 80 height 45
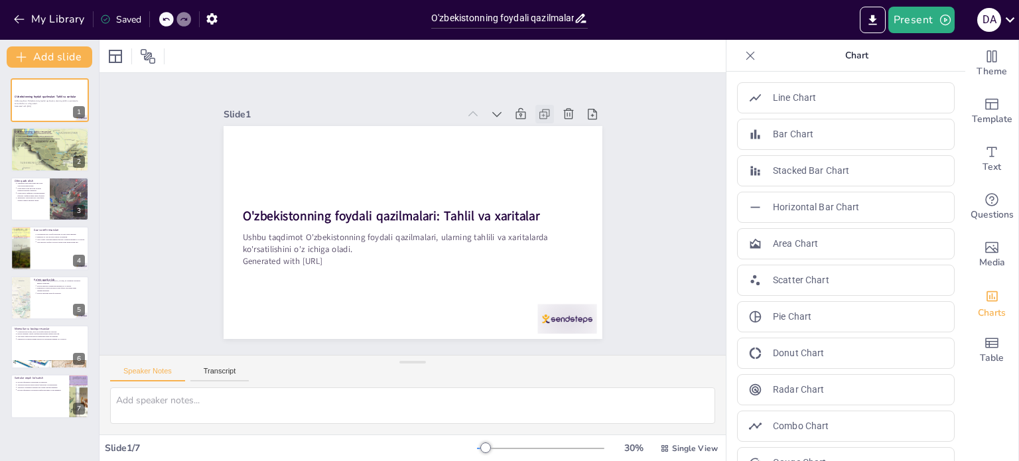
click at [569, 202] on icon at bounding box center [578, 211] width 19 height 19
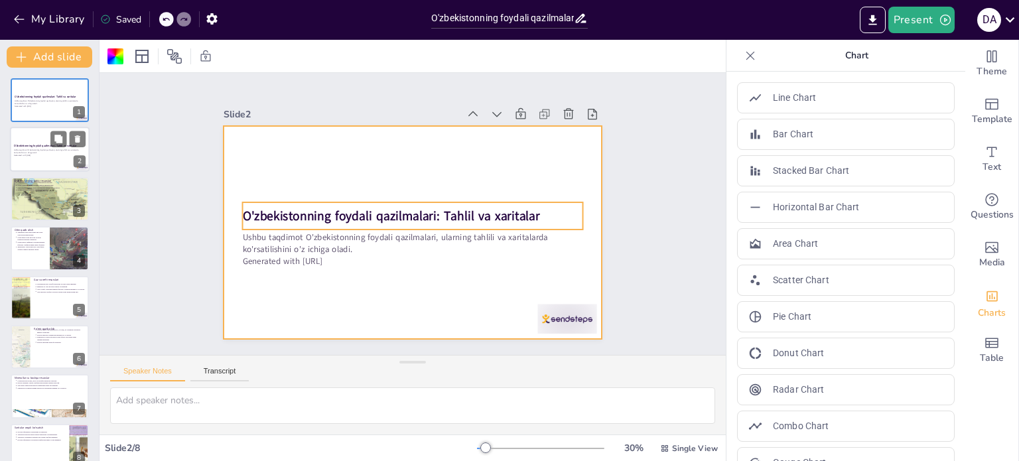
click at [40, 145] on strong "O'zbekistonning foydali qazilmalari: Tahlil va xaritalar" at bounding box center [45, 146] width 63 height 3
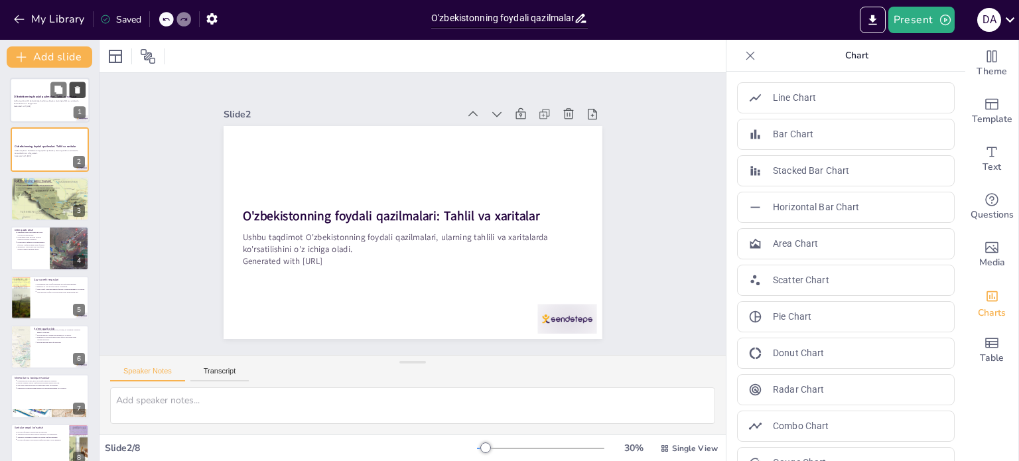
click at [84, 88] on button at bounding box center [78, 90] width 16 height 16
type textarea "O'zbekistonda ko'plab foydali qazilmalar mavjudligi iqtisodiy o'sish uchun muhi…"
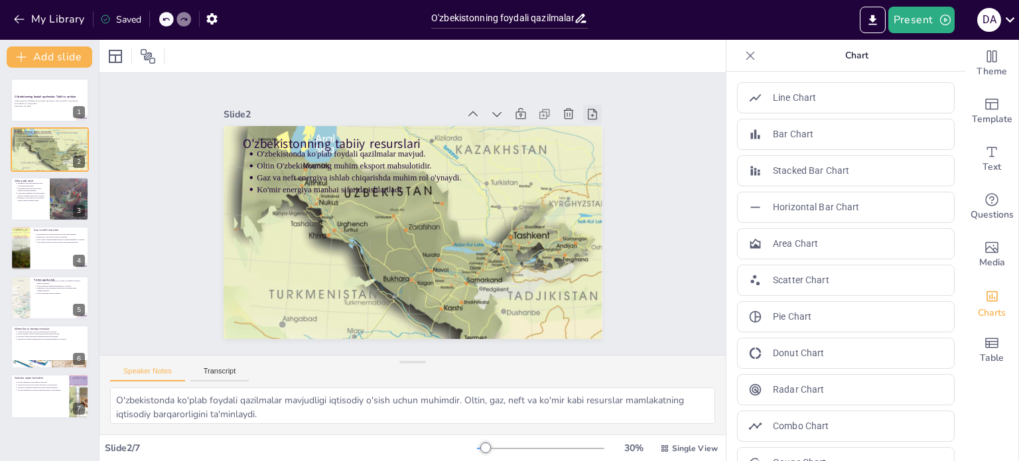
click at [608, 230] on icon at bounding box center [617, 239] width 19 height 19
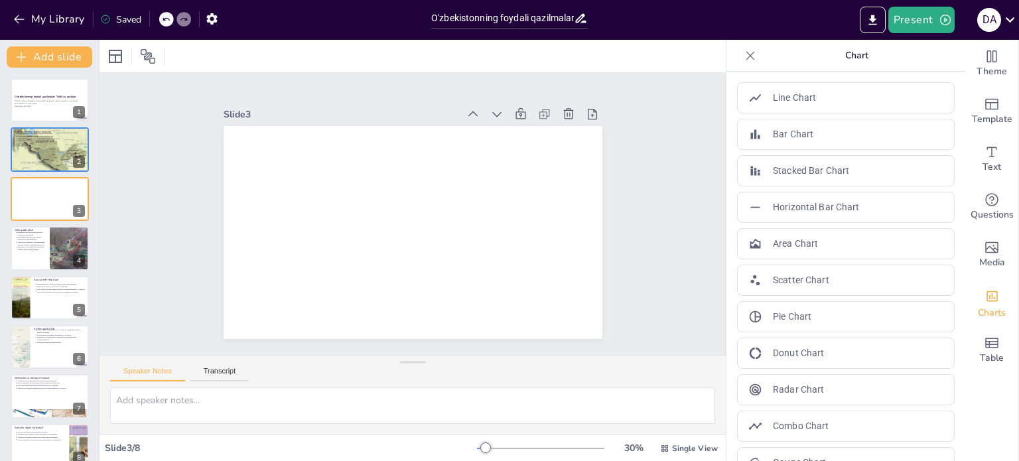
type textarea "O'zbekistonda ko'plab foydali qazilmalar mavjudligi iqtisodiy o'sish uchun muhi…"
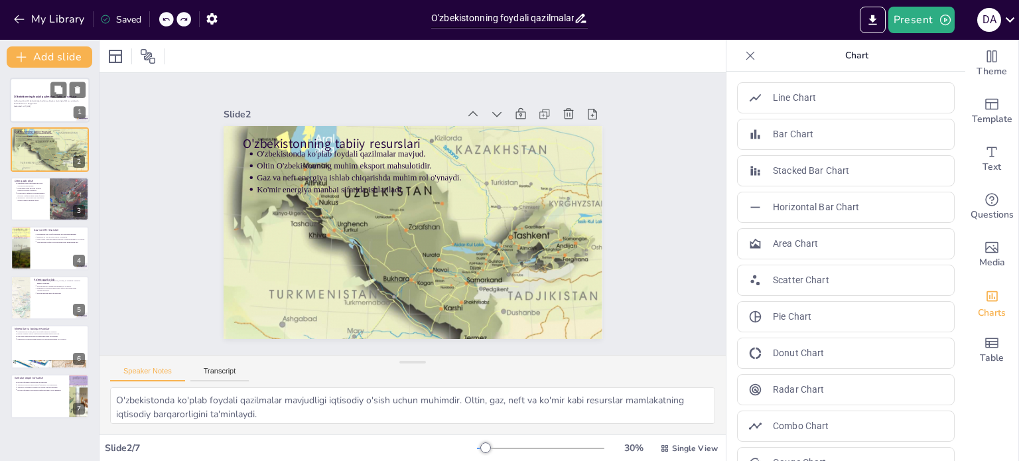
click at [52, 107] on p "Generated with [URL]" at bounding box center [50, 106] width 72 height 3
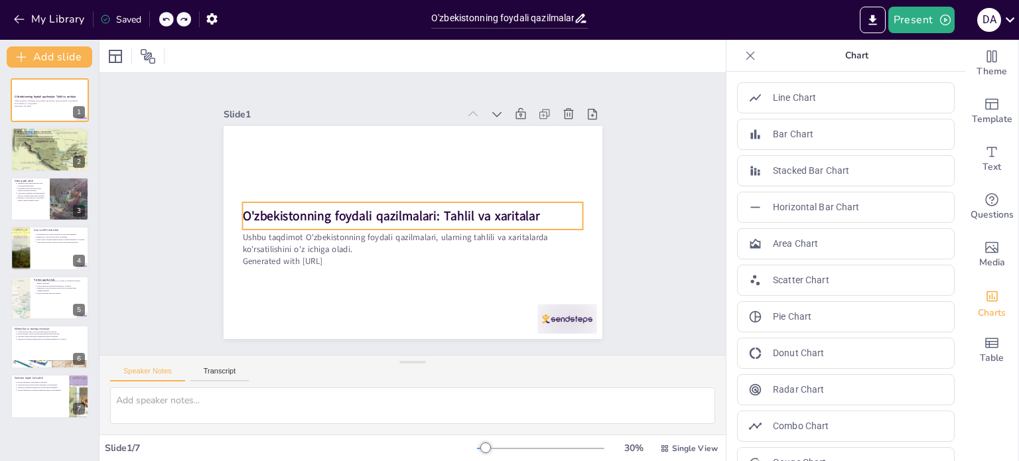
click at [499, 220] on p "O'zbekistonning foydali qazilmalari: Tahlil va xaritalar" at bounding box center [411, 215] width 186 height 304
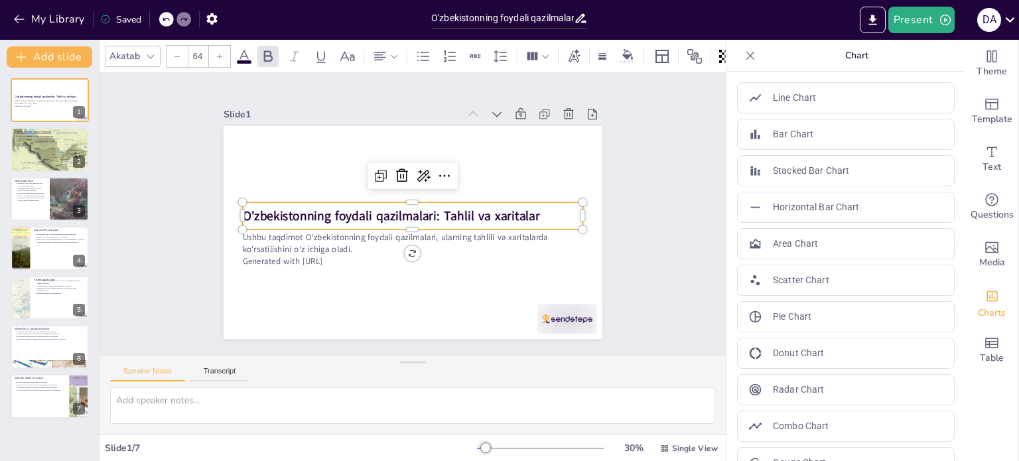
click at [505, 214] on strong "O'zbekistonning foydali qazilmalari: Tahlil va xaritalar" at bounding box center [395, 201] width 233 height 212
click at [505, 214] on strong "O'zbekistonning foydali qazilmalari: Tahlil va xaritalar" at bounding box center [392, 207] width 279 height 137
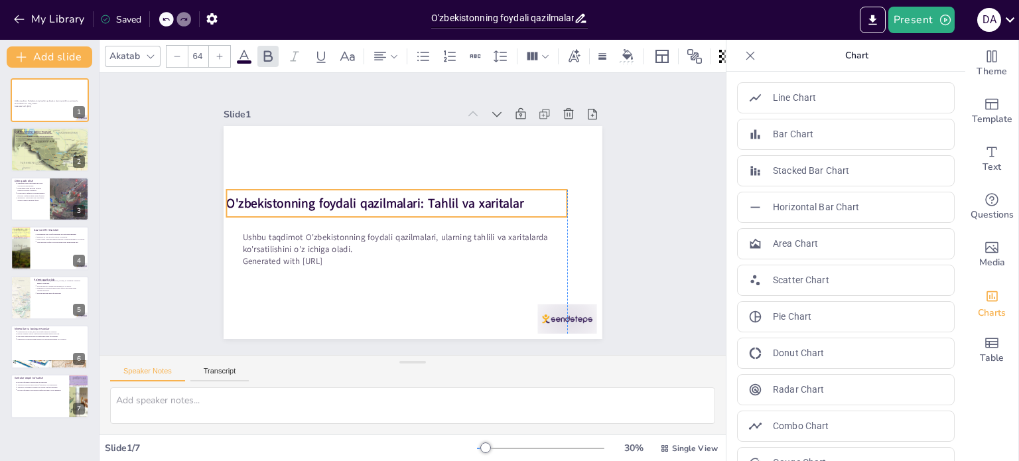
drag, startPoint x: 534, startPoint y: 208, endPoint x: 523, endPoint y: 196, distance: 16.9
click at [507, 196] on p "O'zbekistonning foydali qazilmalari: Tahlil va xaritalar" at bounding box center [414, 195] width 186 height 304
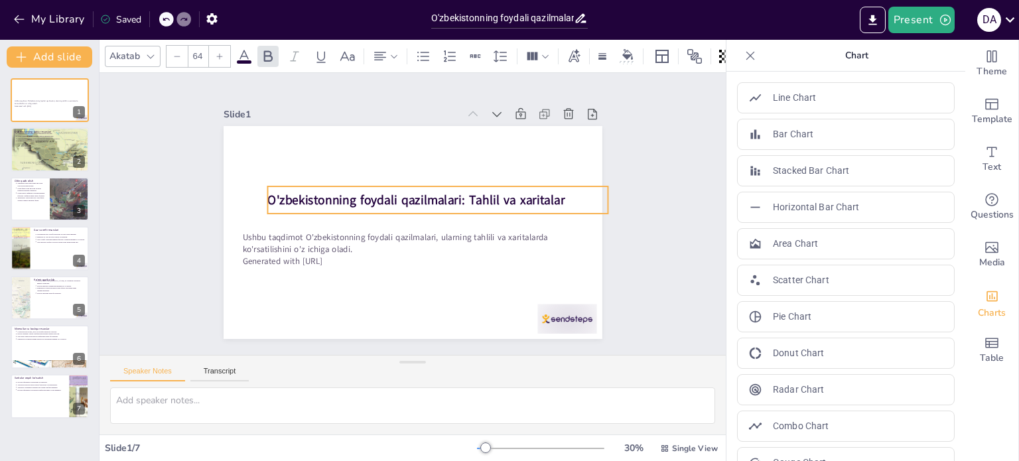
drag, startPoint x: 513, startPoint y: 197, endPoint x: 555, endPoint y: 194, distance: 41.3
click at [555, 194] on p "O'zbekistonning foydali qazilmalari: Tahlil va xaritalar" at bounding box center [441, 211] width 318 height 155
click at [531, 196] on span "O'zbekistonning foydali qazilmalari: Tahlil va xaritalar" at bounding box center [426, 207] width 212 height 233
drag, startPoint x: 552, startPoint y: 196, endPoint x: 567, endPoint y: 195, distance: 15.3
click at [542, 195] on span "O'zbekistonning foydali qazilmalari: Tahlil va xaritalar" at bounding box center [436, 217] width 212 height 233
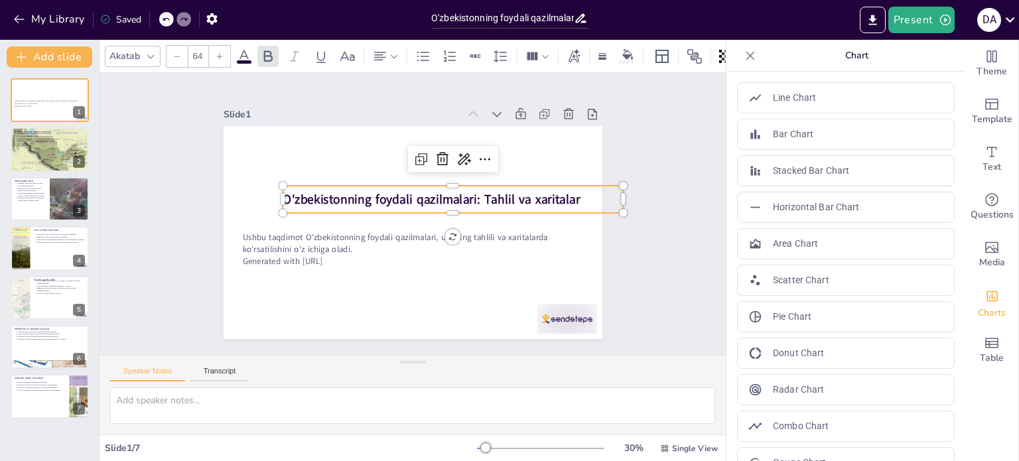
click at [534, 201] on span "O'zbekistonning foydali qazilmalari: Tahlil va xaritalar" at bounding box center [436, 208] width 279 height 137
click at [470, 201] on span "O'zbekistonning foydali qazilmalari: Tahlil va xaritalar" at bounding box center [430, 229] width 79 height 295
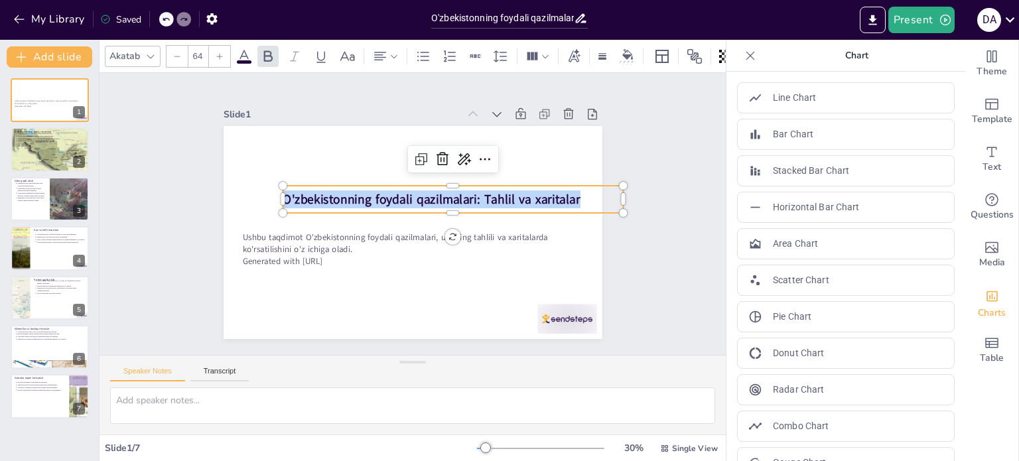
click at [534, 201] on span "O'zbekistonning foydali qazilmalari: Tahlil va xaritalar" at bounding box center [432, 198] width 298 height 17
copy span "O'zbekistonning foydali qazilmalari: Tahlil va xaritalar"
click at [482, 247] on icon at bounding box center [492, 257] width 21 height 21
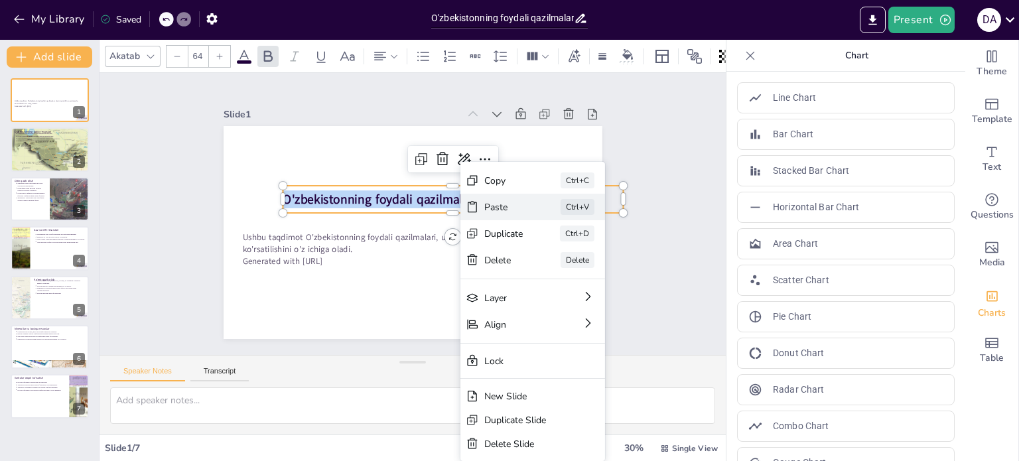
click at [466, 392] on div "Paste" at bounding box center [451, 412] width 31 height 40
type input "64"
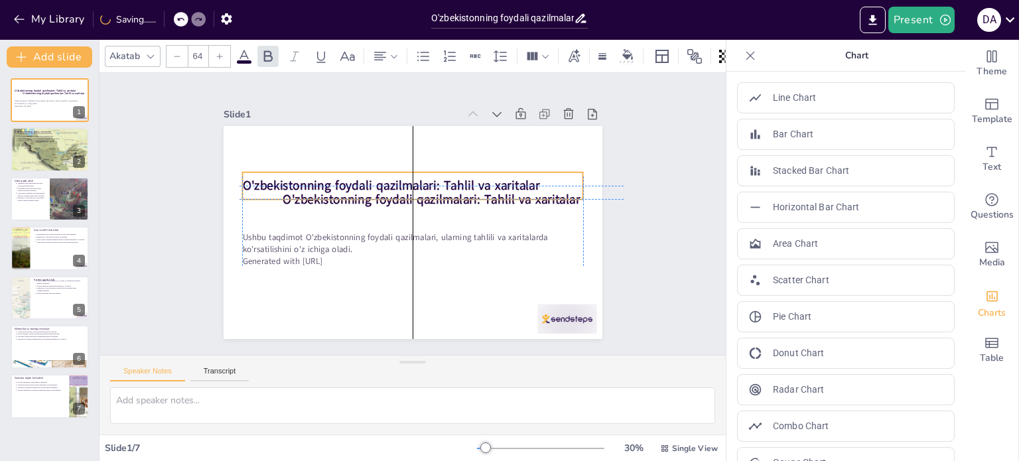
drag, startPoint x: 326, startPoint y: 182, endPoint x: 285, endPoint y: 173, distance: 42.8
click at [285, 173] on div "O'zbekistonning foydali qazilmalari: Tahlil va xaritalar" at bounding box center [427, 190] width 308 height 194
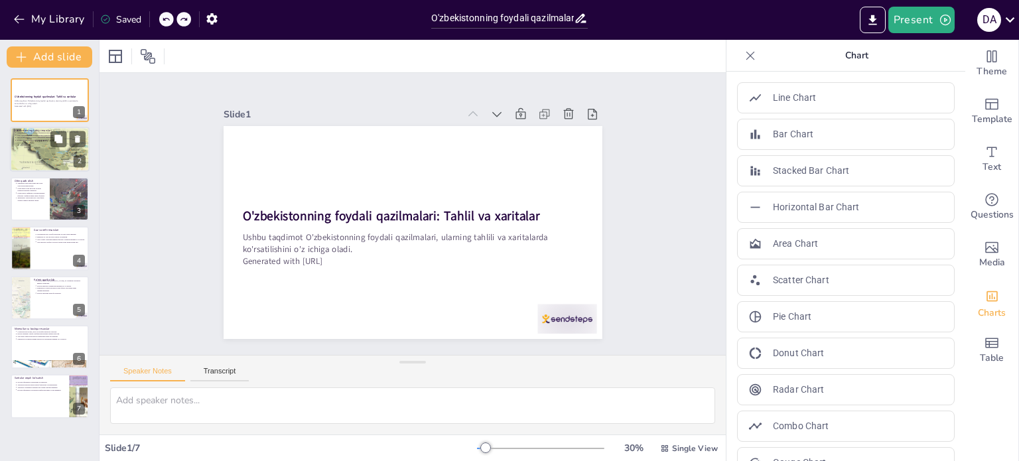
click at [46, 145] on div at bounding box center [50, 149] width 80 height 60
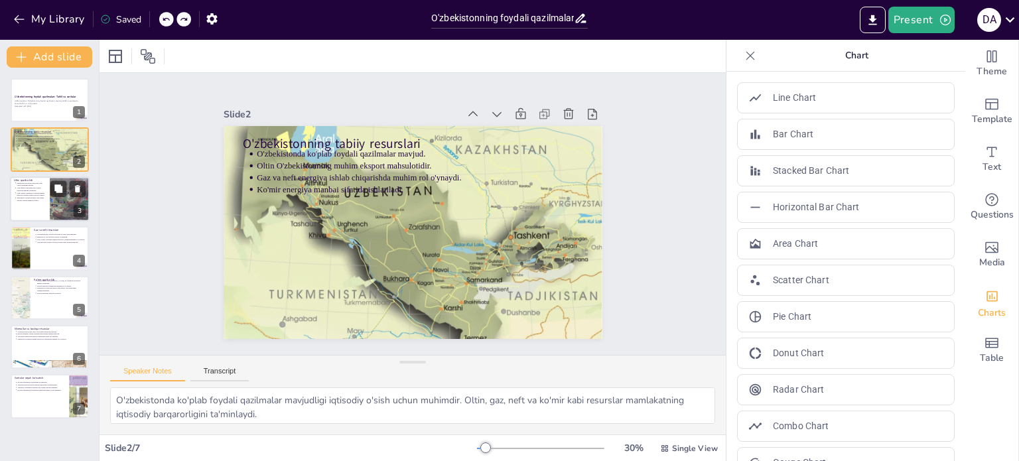
click at [48, 184] on div at bounding box center [50, 198] width 80 height 45
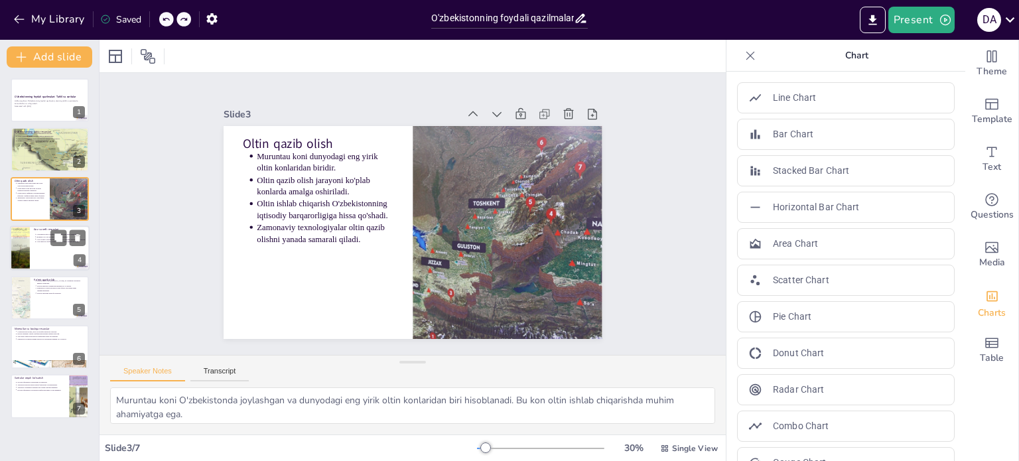
click at [40, 242] on p "Gaz eksporti xalqaro bozorlar uchun katta ahamiyatga ega." at bounding box center [61, 242] width 49 height 3
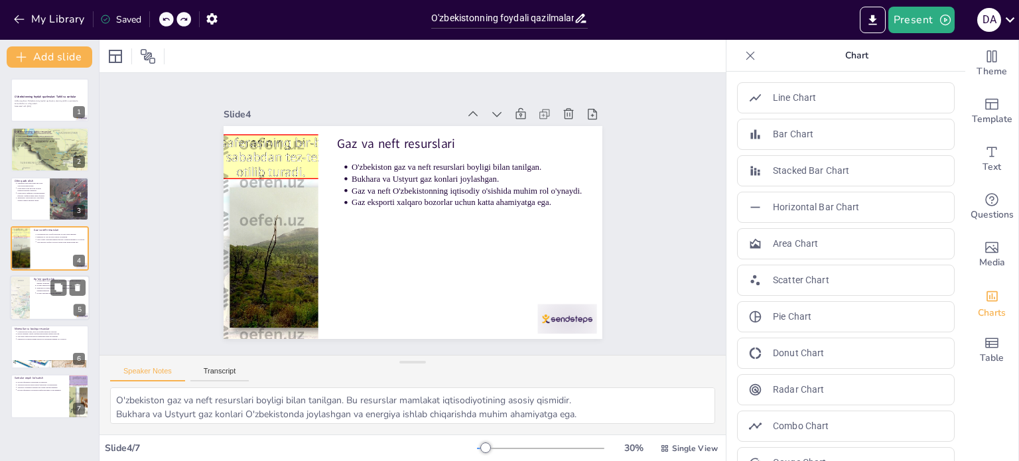
click at [32, 311] on div at bounding box center [50, 297] width 80 height 45
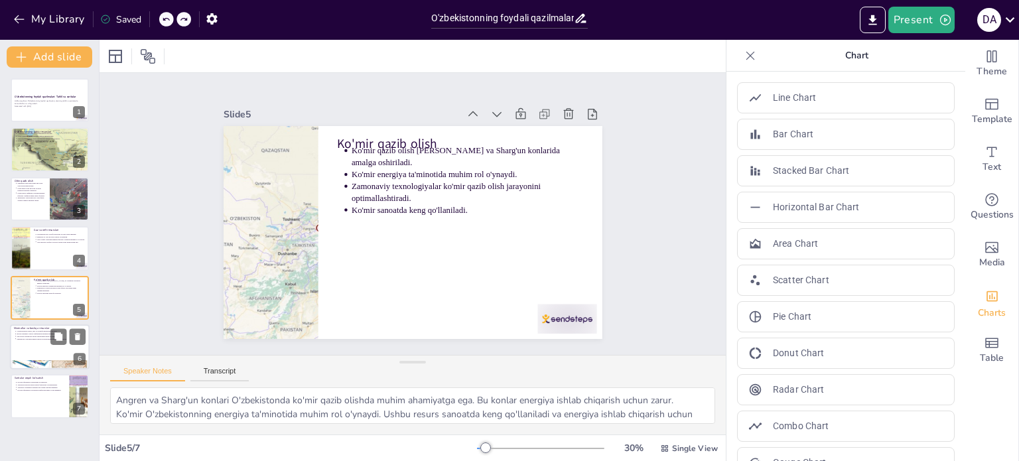
click at [50, 355] on div at bounding box center [50, 346] width 80 height 45
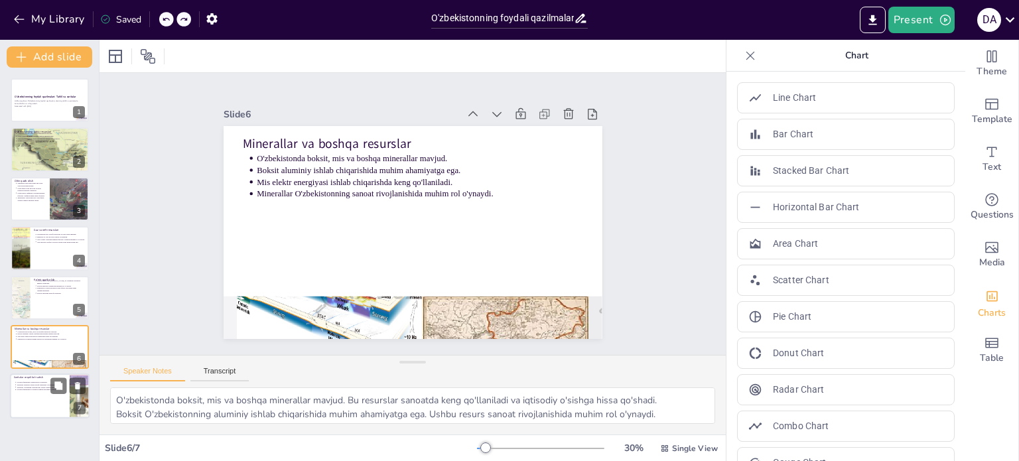
click at [50, 403] on div at bounding box center [50, 396] width 80 height 45
type textarea "Foydali qazilmalar xaritalarda ko'rsatilishi ularning joylashuvi haqida ma'lumo…"
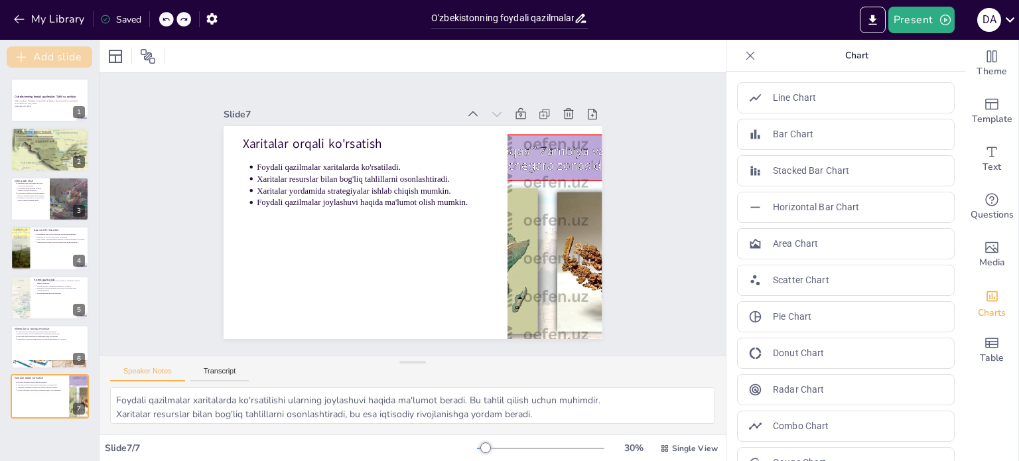
click at [51, 51] on button "Add slide" at bounding box center [50, 56] width 86 height 21
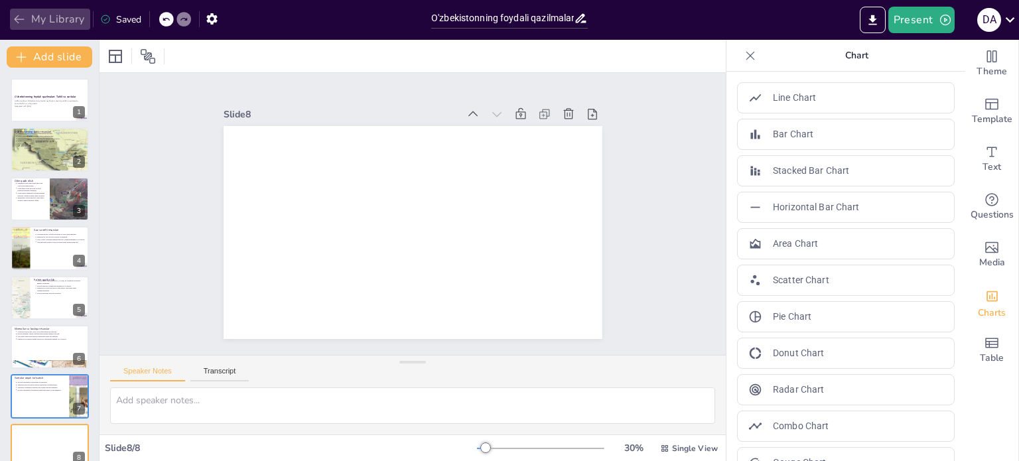
click at [16, 21] on icon "button" at bounding box center [19, 19] width 10 height 9
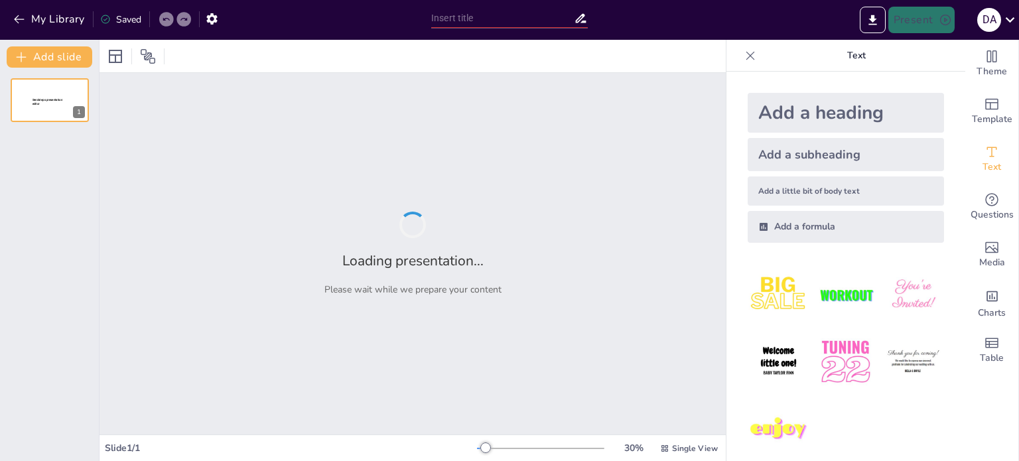
type input "Tabiatni O‘rganishda Mutaffakirlar Merosidan Foydalanish"
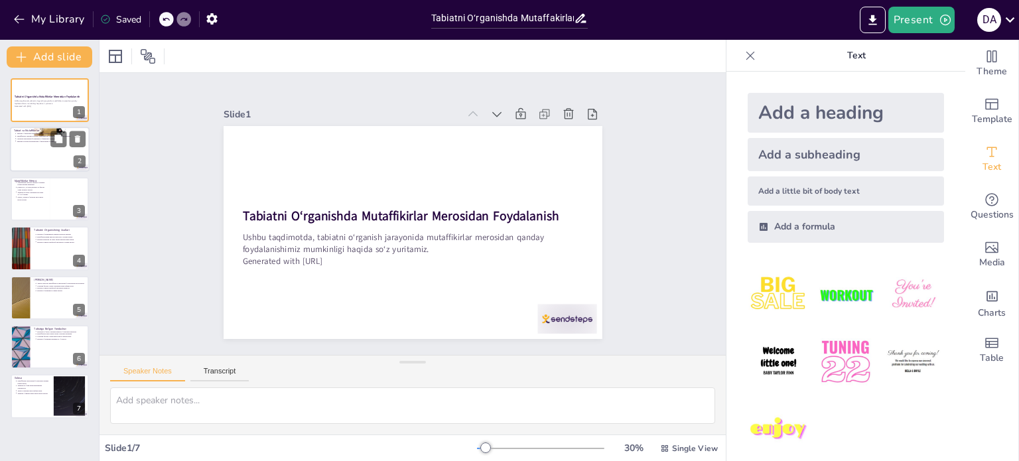
click at [45, 157] on div at bounding box center [50, 149] width 80 height 45
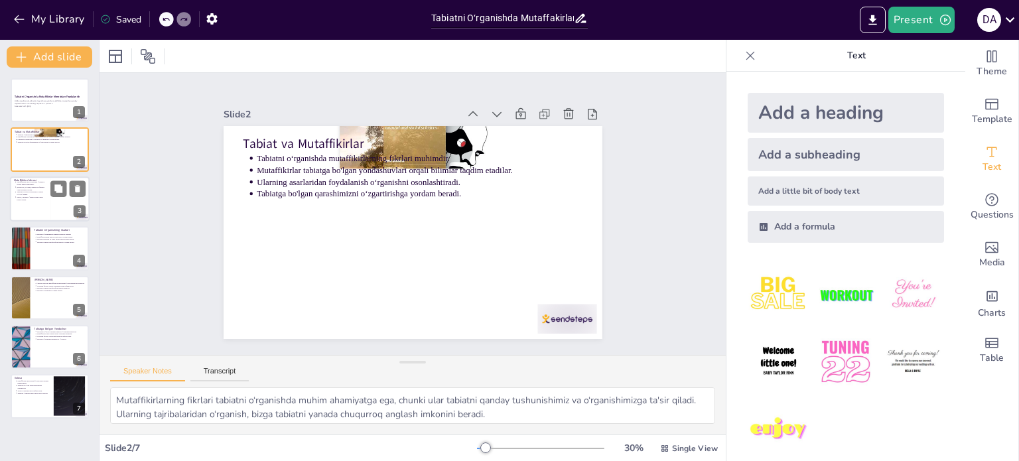
click at [36, 201] on div at bounding box center [50, 198] width 80 height 45
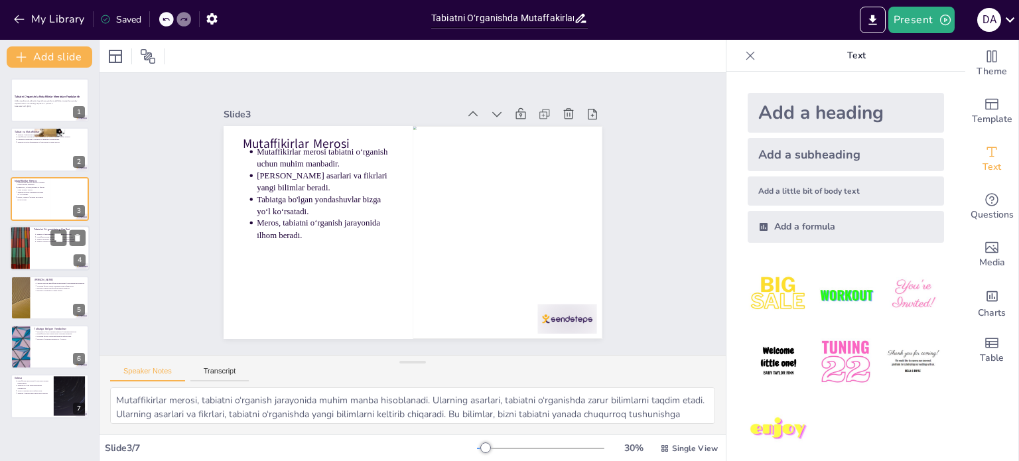
click at [52, 263] on div at bounding box center [50, 248] width 80 height 45
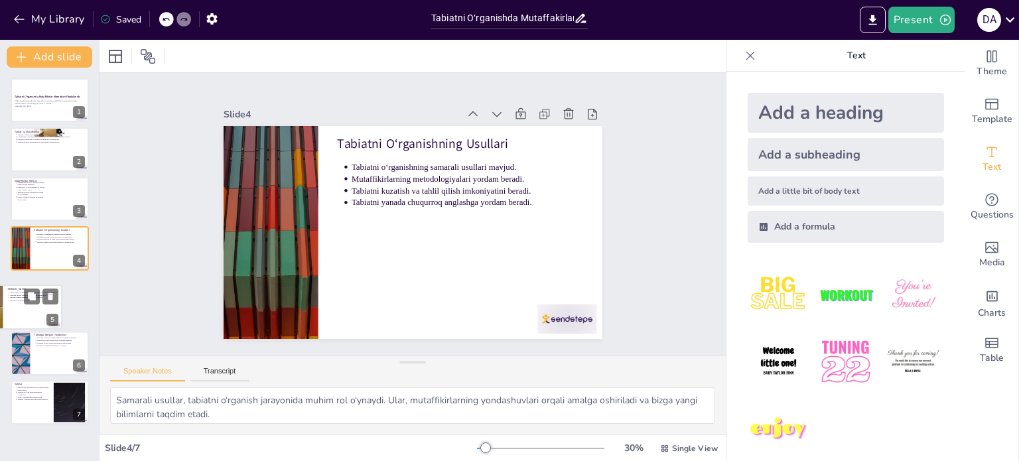
drag, startPoint x: 73, startPoint y: 291, endPoint x: 42, endPoint y: 302, distance: 32.9
click at [42, 302] on div "Amaliy Misollar Amaliy misollar mutaffikirlar merosidan foydalanishga asoslanga…" at bounding box center [23, 307] width 80 height 45
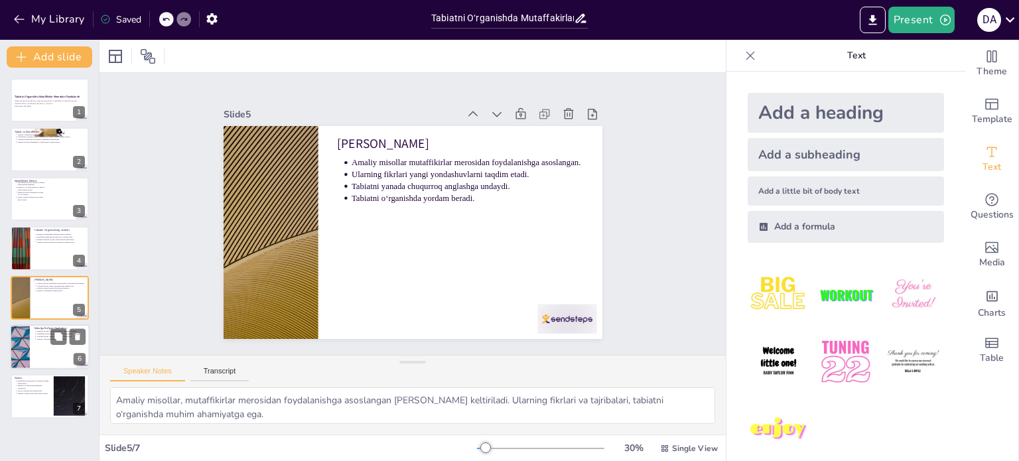
click at [48, 356] on div at bounding box center [50, 346] width 80 height 45
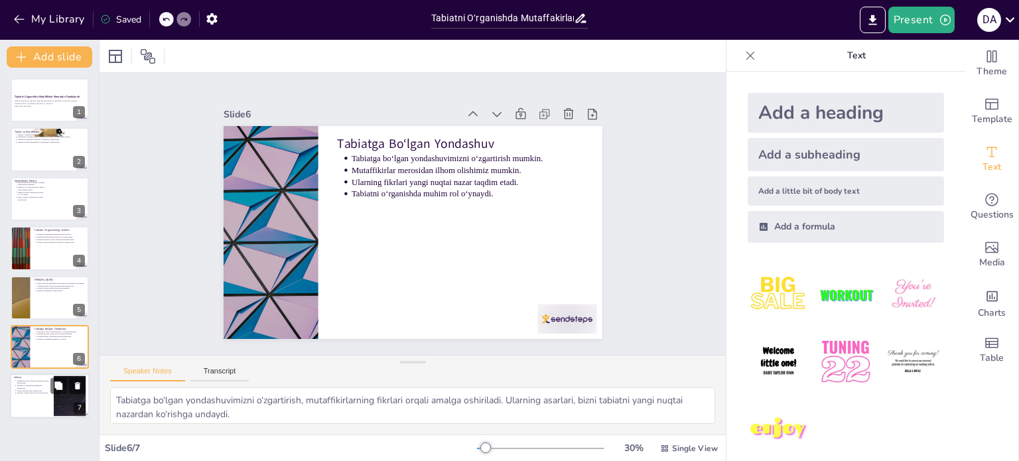
click at [19, 391] on p "Yangi yondashuvlarni taqdim etadi." at bounding box center [33, 390] width 33 height 3
type textarea "Mutaffikirlar merosidan foydalanish, bizning bilimimizni kengaytiradi va tabiat…"
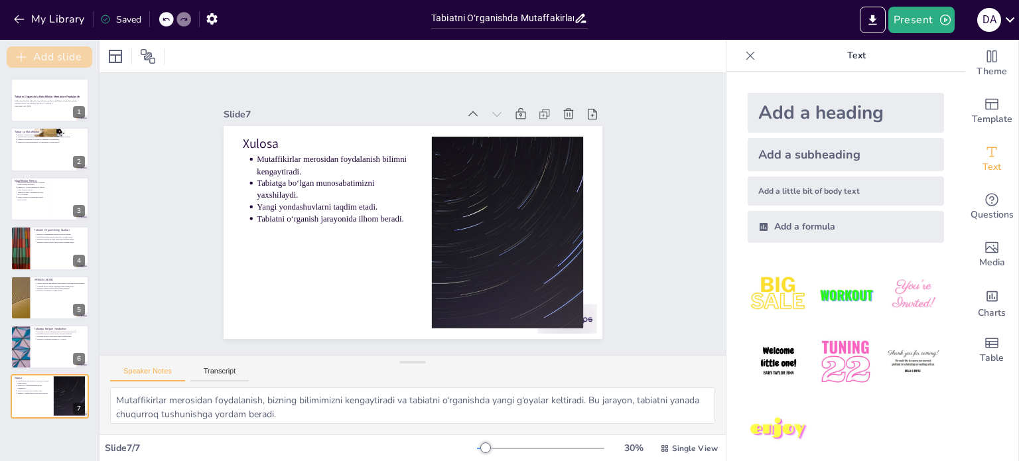
click at [36, 50] on button "Add slide" at bounding box center [50, 56] width 86 height 21
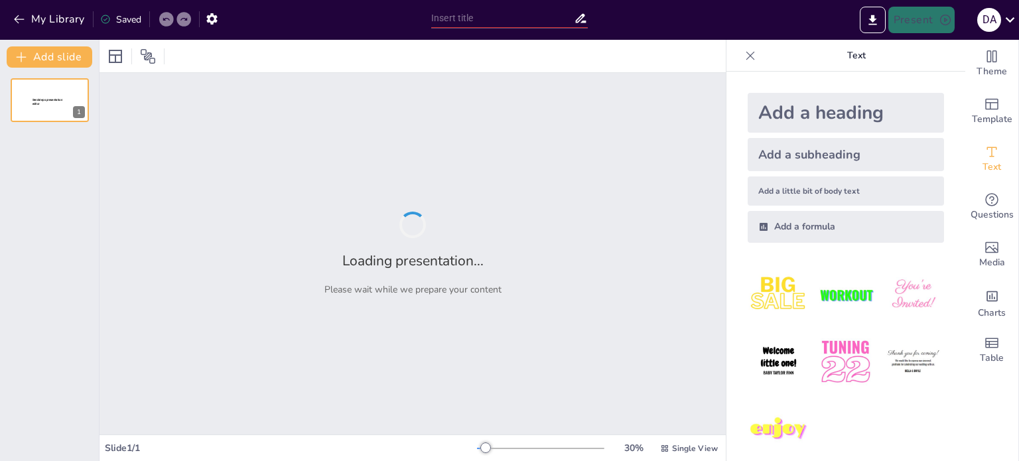
type input "O'simlik Turkimlari: Tabiiy Resurslar va Ularning Xaritalashuvi"
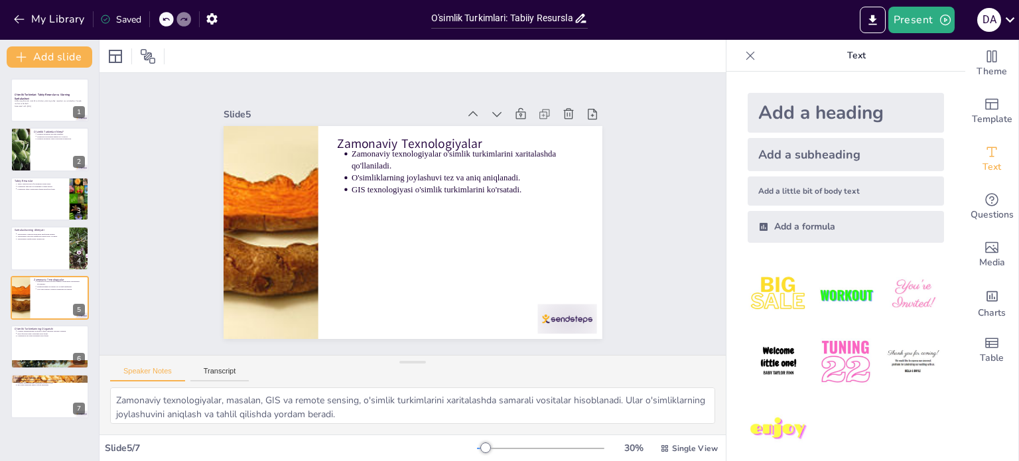
click at [3, 352] on div "O'simlik Turkimlari: Tabiiy Resurslar va Ularning Xaritalashuvi Ushbu taqdimotd…" at bounding box center [49, 248] width 99 height 340
click at [37, 336] on p "O'zgarishlar ekologik tizimlarga ta'sir qiladi." at bounding box center [51, 335] width 69 height 3
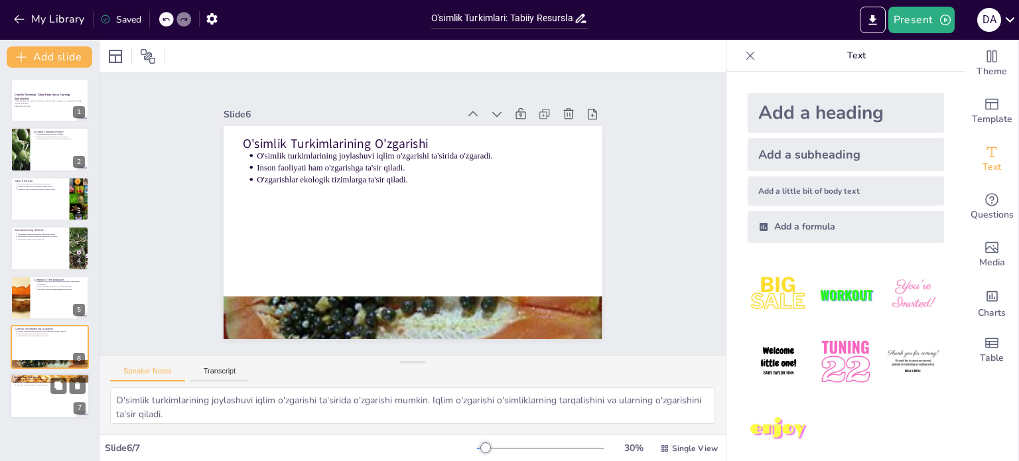
click at [42, 407] on div at bounding box center [50, 396] width 80 height 45
type textarea "Kelajakdagi tadqiqotlar ekologik barqarorlikni ta'minlashda muhim ahamiyatga eg…"
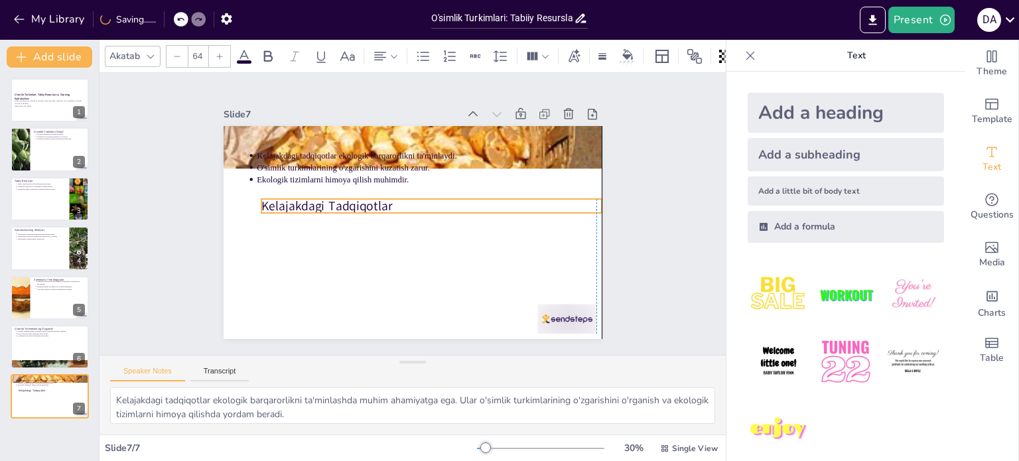
drag, startPoint x: 243, startPoint y: 137, endPoint x: 260, endPoint y: 200, distance: 64.7
click at [380, 200] on p "Kelajakdagi Tadqiqotlar" at bounding box center [424, 230] width 88 height 337
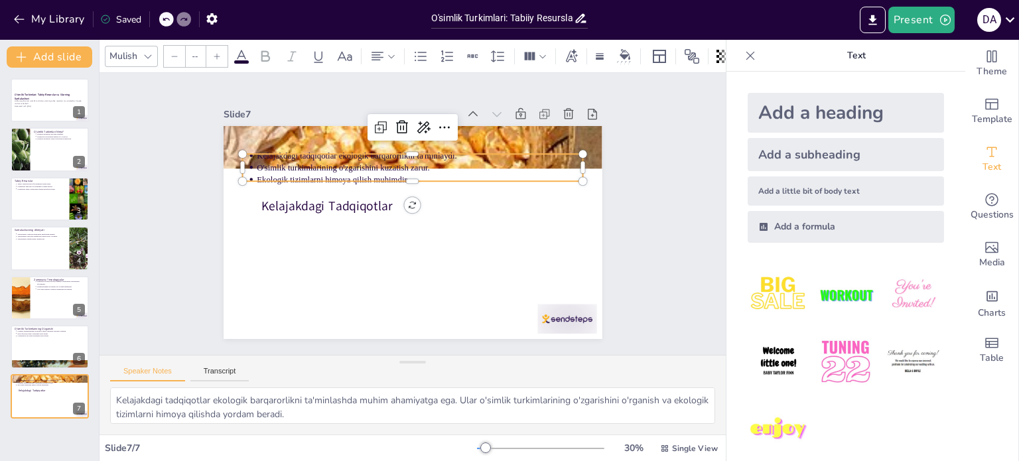
type input "43"
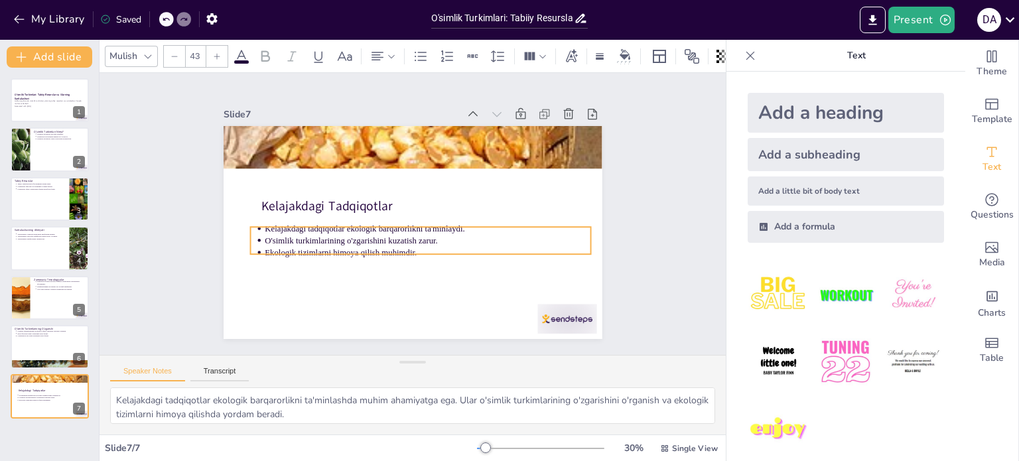
drag, startPoint x: 268, startPoint y: 151, endPoint x: 276, endPoint y: 224, distance: 73.4
click at [276, 224] on p "Kelajakdagi tadqiqotlar ekologik barqarorlikni ta'minlaydi." at bounding box center [420, 233] width 303 height 143
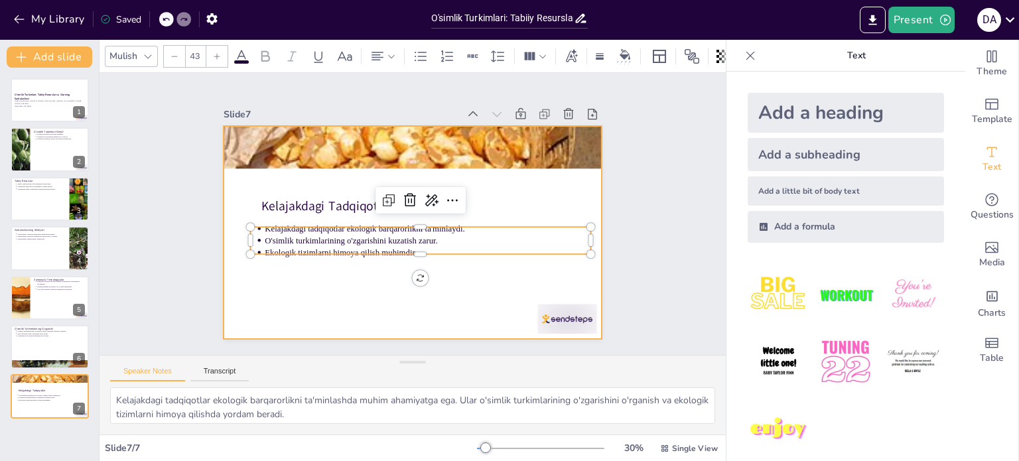
click at [306, 267] on div at bounding box center [407, 231] width 426 height 319
